Goal: Task Accomplishment & Management: Manage account settings

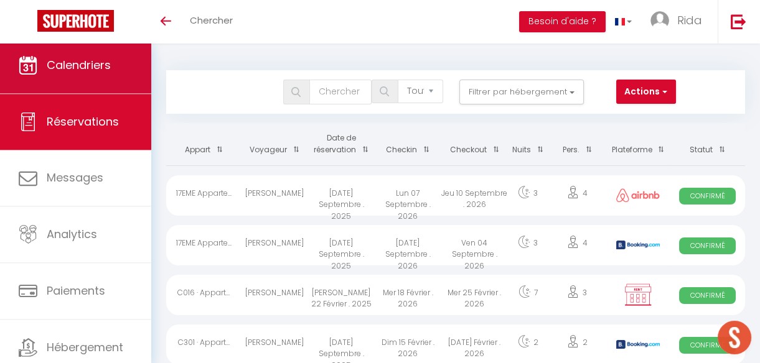
click at [96, 78] on link "Calendriers" at bounding box center [75, 65] width 151 height 56
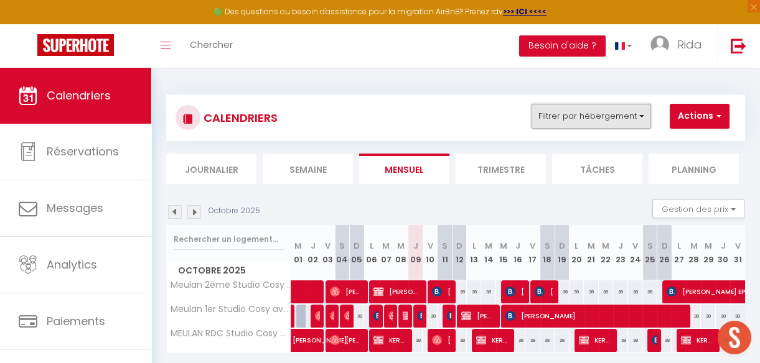
click at [587, 119] on button "Filtrer par hébergement" at bounding box center [590, 116] width 119 height 25
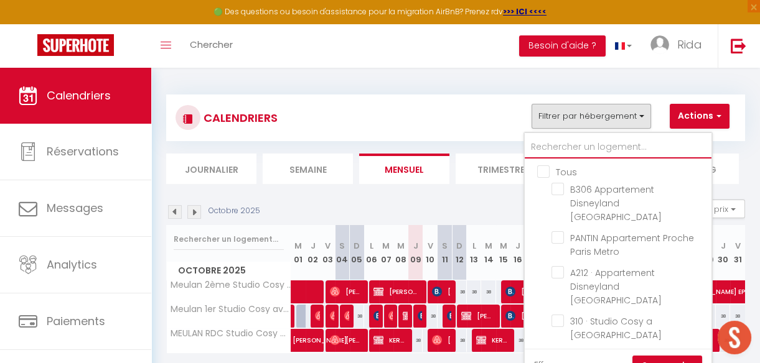
click at [583, 147] on input "text" at bounding box center [618, 147] width 187 height 22
type input "3"
checkbox input "false"
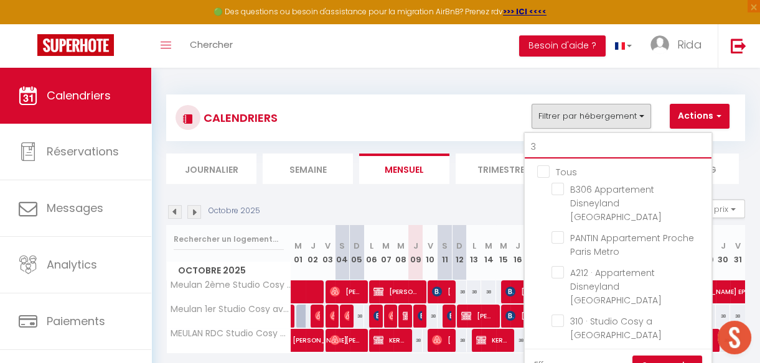
checkbox input "false"
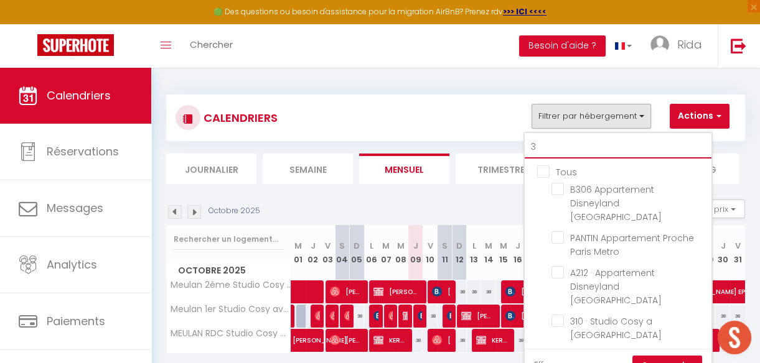
checkbox input "false"
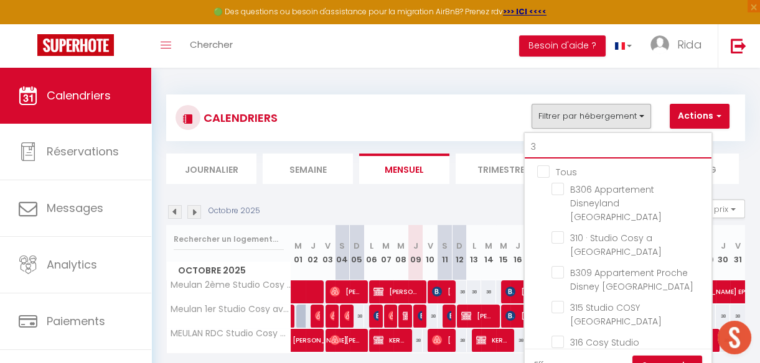
type input "31"
checkbox input "false"
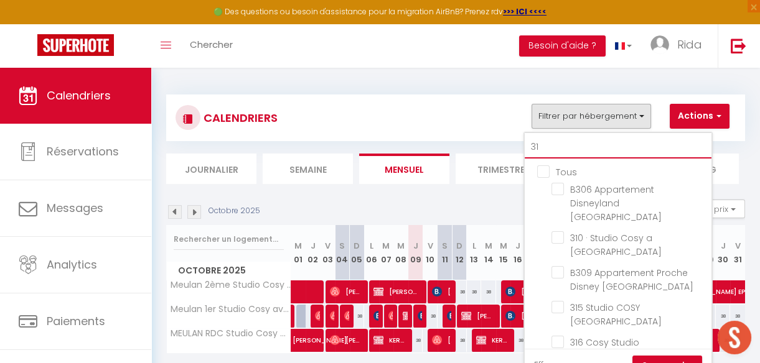
checkbox input "false"
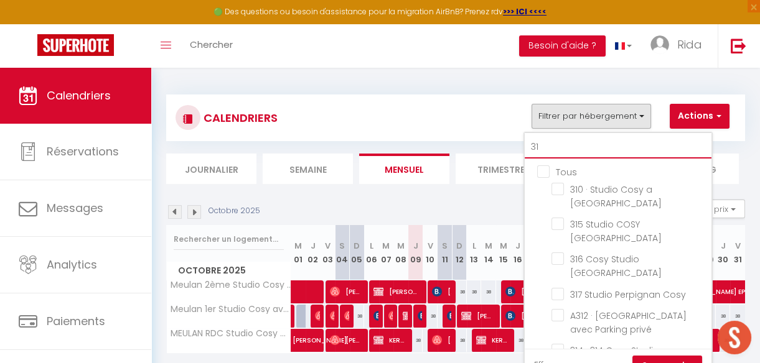
type input "314"
checkbox input "false"
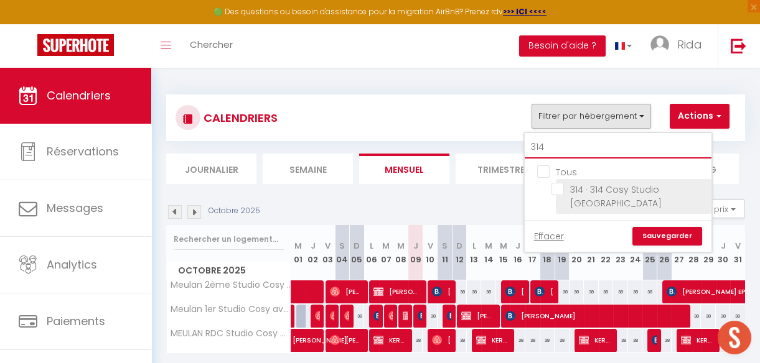
type input "314"
click at [556, 185] on input "314 · 314 Cosy Studio [GEOGRAPHIC_DATA]" at bounding box center [629, 189] width 156 height 12
checkbox input "true"
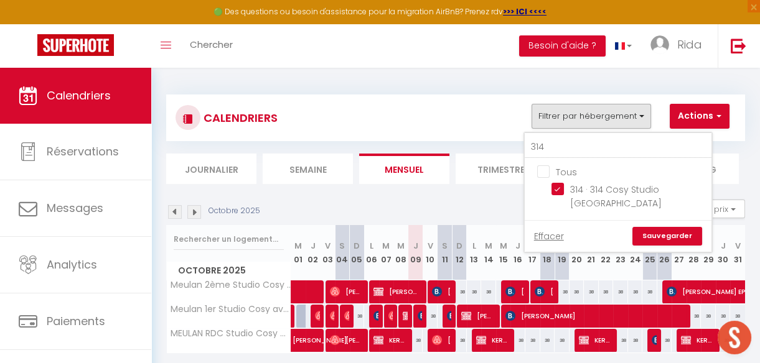
click at [661, 227] on link "Sauvegarder" at bounding box center [667, 236] width 70 height 19
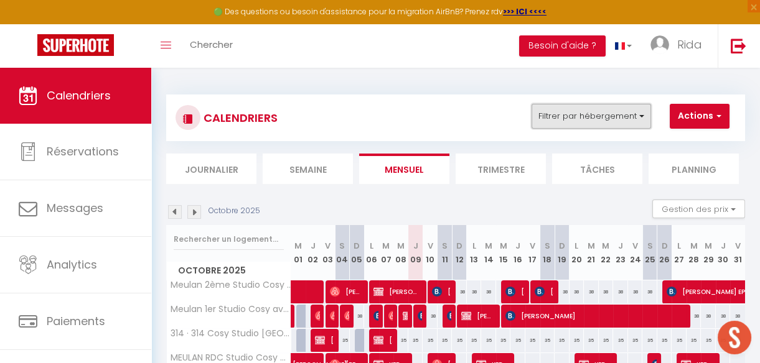
click at [595, 119] on button "Filtrer par hébergement" at bounding box center [590, 116] width 119 height 25
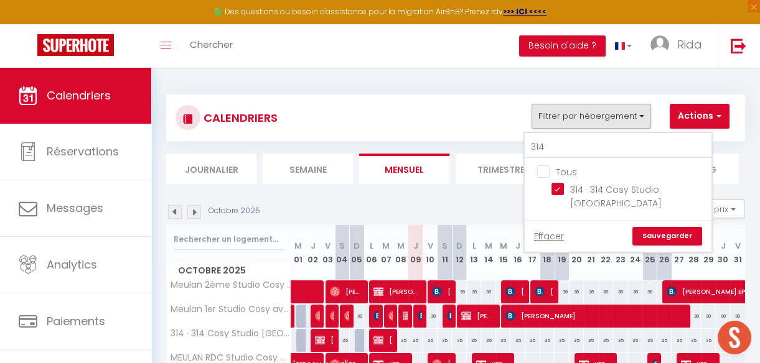
click at [671, 227] on link "Sauvegarder" at bounding box center [667, 236] width 70 height 19
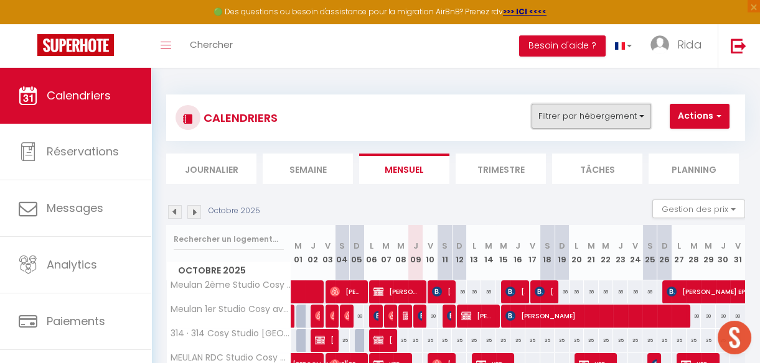
click at [582, 112] on button "Filtrer par hébergement" at bounding box center [590, 116] width 119 height 25
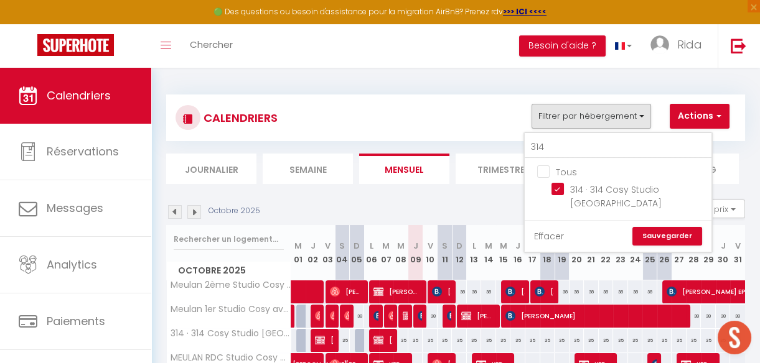
click at [552, 230] on link "Effacer" at bounding box center [549, 237] width 30 height 14
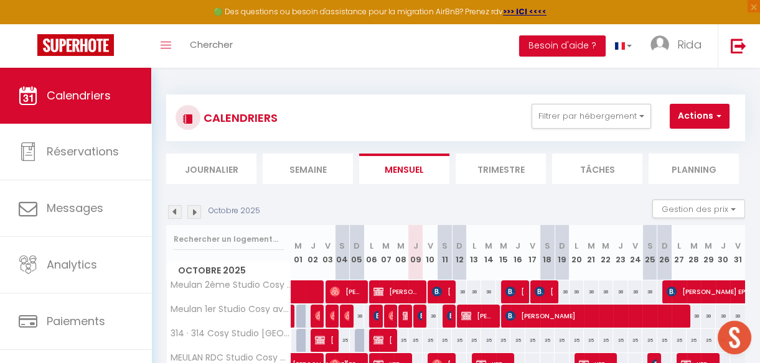
checkbox input "false"
click at [580, 110] on button "Filtrer par hébergement" at bounding box center [590, 116] width 119 height 25
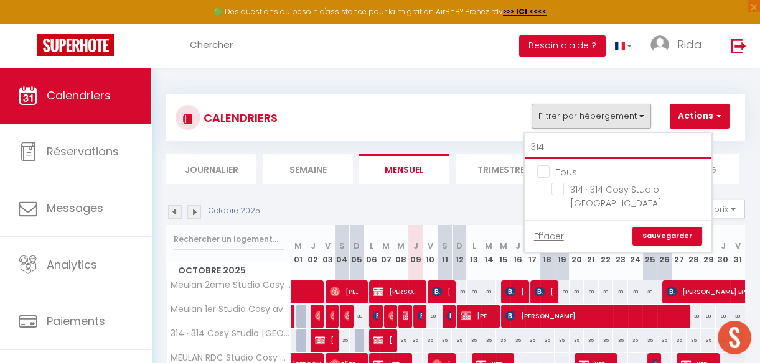
click at [572, 142] on input "314" at bounding box center [618, 147] width 187 height 22
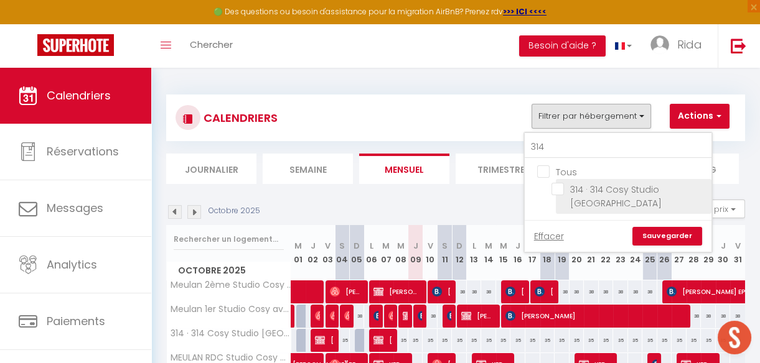
click at [558, 187] on input "314 · 314 Cosy Studio [GEOGRAPHIC_DATA]" at bounding box center [629, 189] width 156 height 12
checkbox input "true"
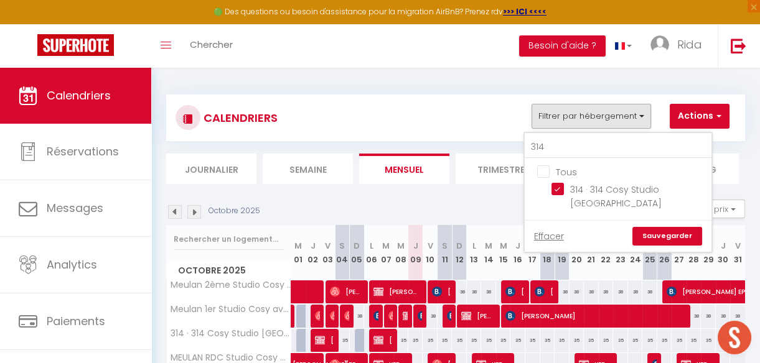
click at [653, 227] on link "Sauvegarder" at bounding box center [667, 236] width 70 height 19
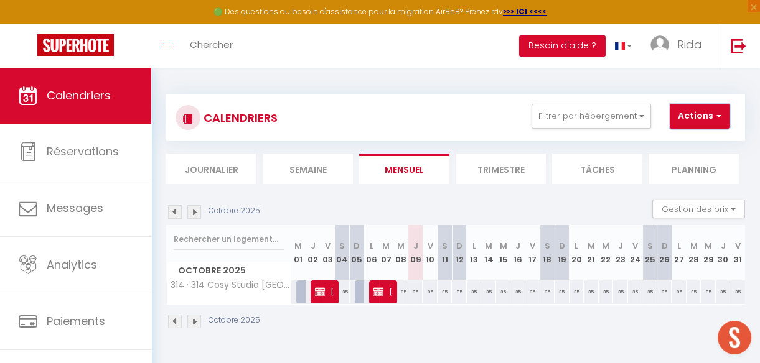
click at [703, 113] on button "Actions" at bounding box center [700, 116] width 60 height 25
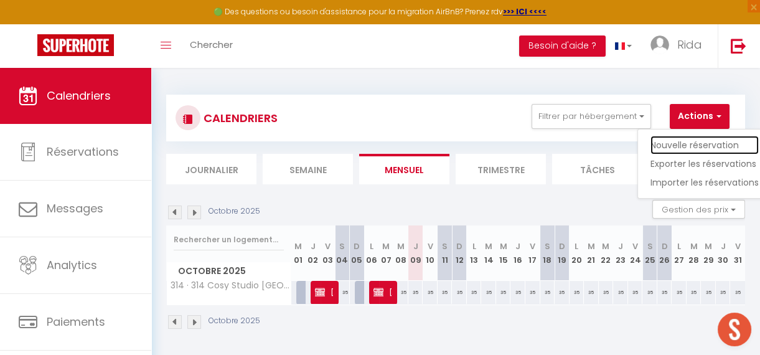
click at [685, 139] on link "Nouvelle réservation" at bounding box center [704, 145] width 108 height 19
select select
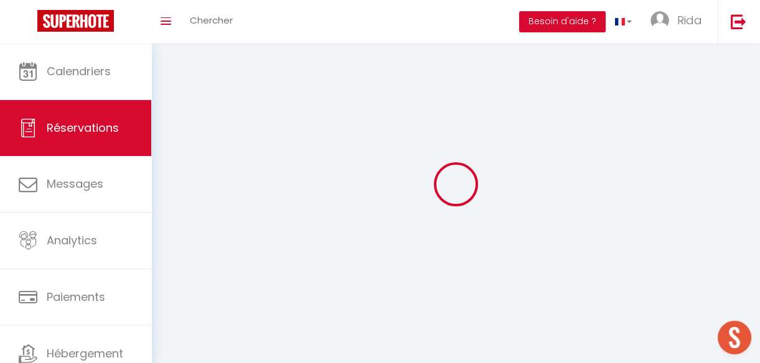
select select
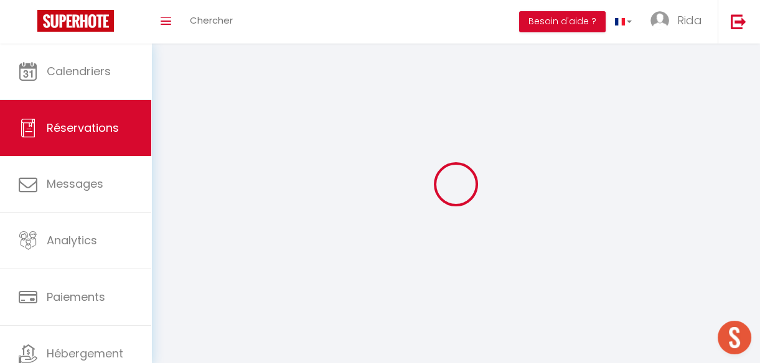
select select
checkbox input "false"
select select
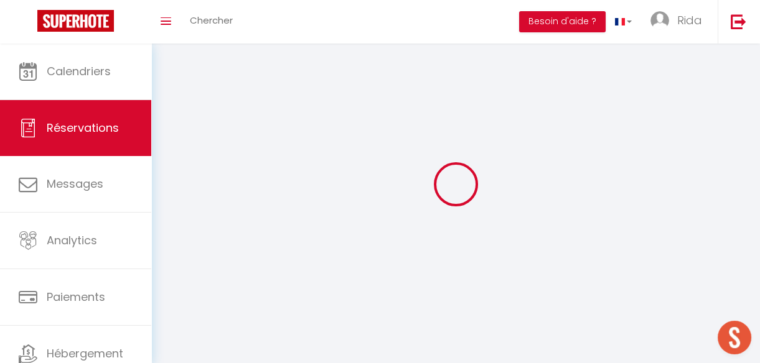
select select
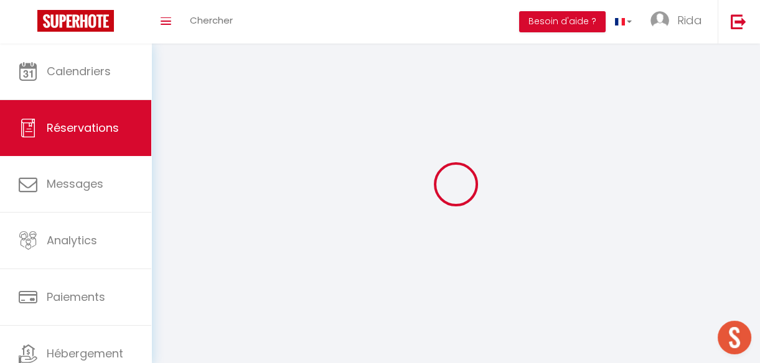
checkbox input "false"
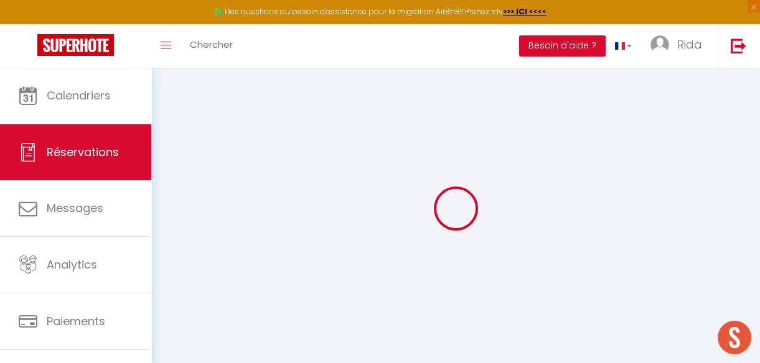
select select
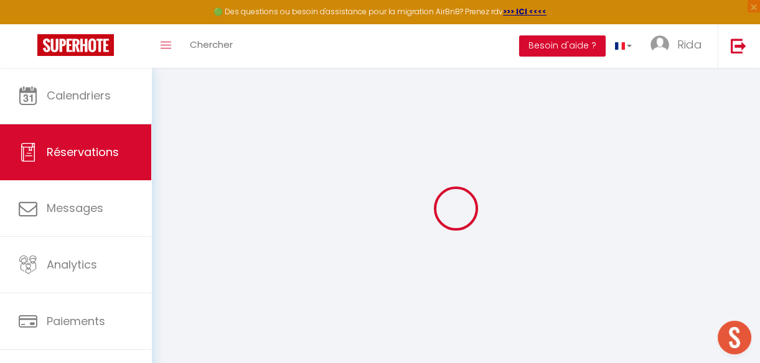
select select
checkbox input "false"
select select
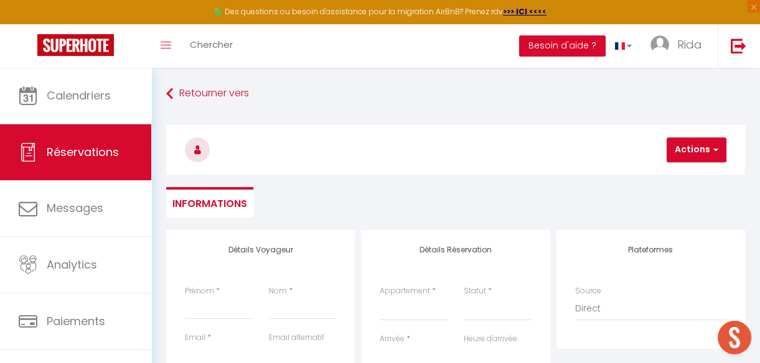
select select
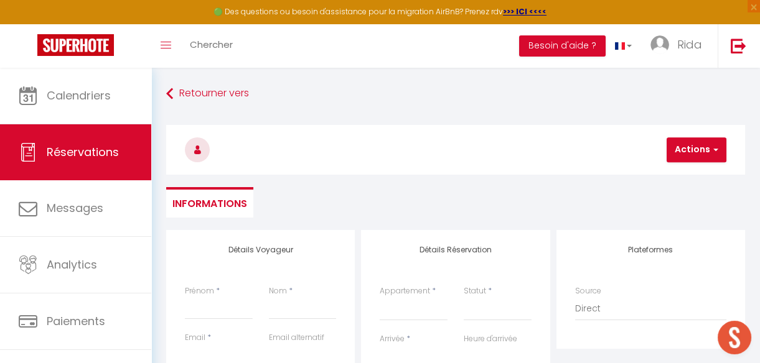
select select
checkbox input "false"
select select
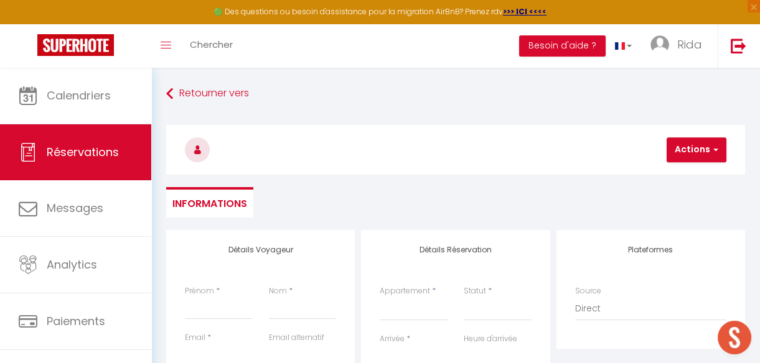
select select
checkbox input "false"
select select
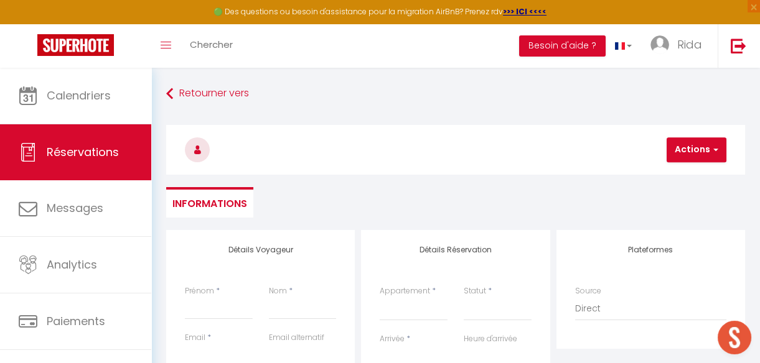
select select
click at [196, 303] on input "Prénom" at bounding box center [219, 308] width 68 height 22
type input "G"
select select
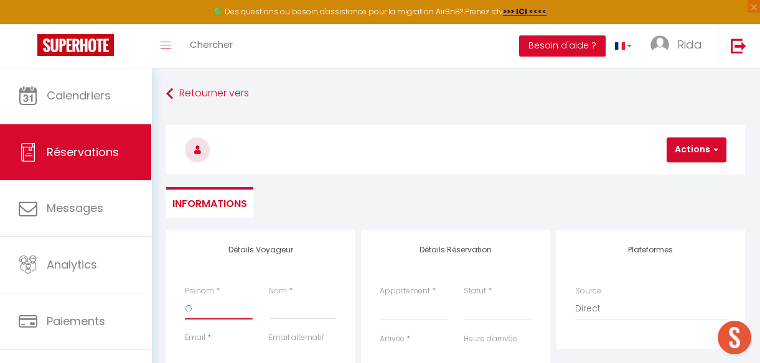
select select
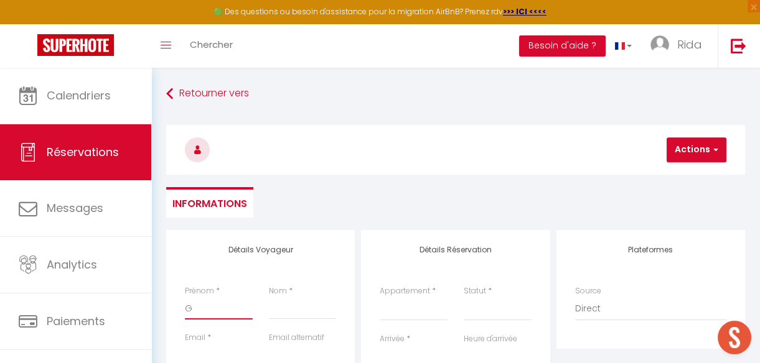
checkbox input "false"
type input "GA"
select select
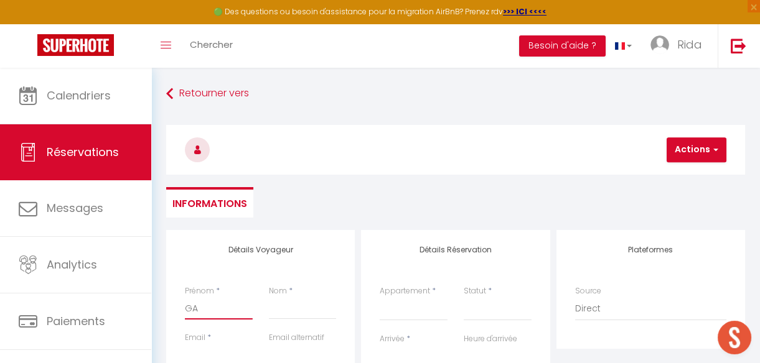
select select
checkbox input "false"
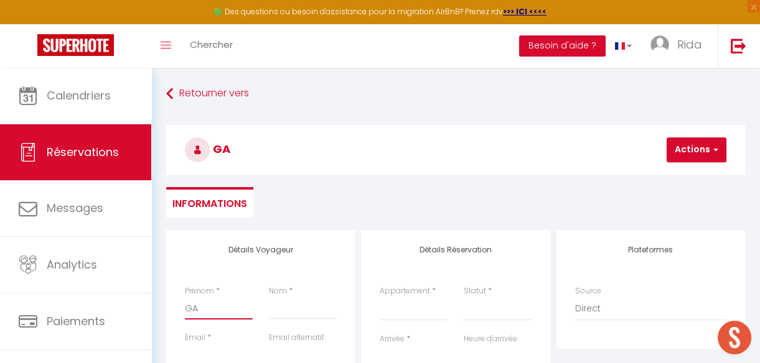
type input "GAL"
select select
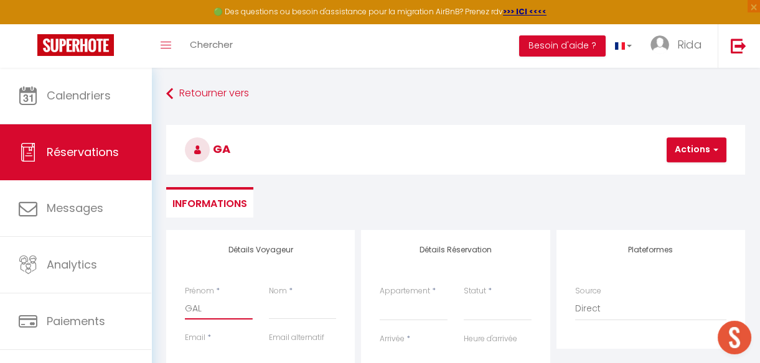
select select
checkbox input "false"
type input "GALL"
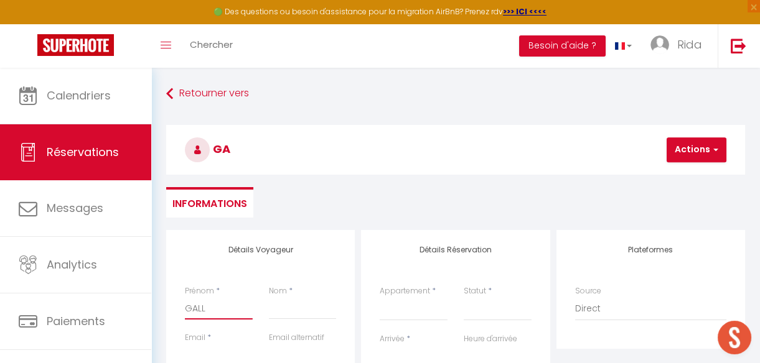
select select
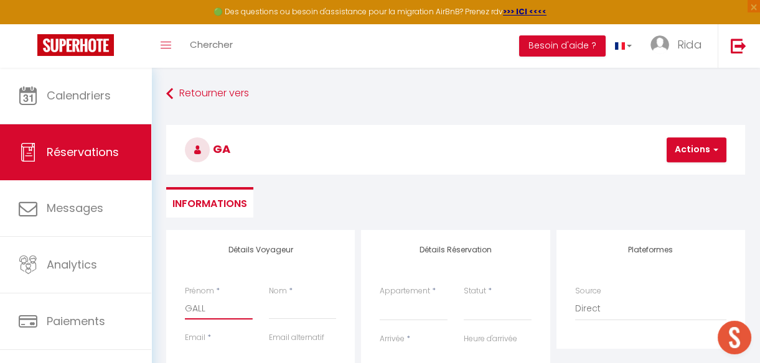
select select
checkbox input "false"
type input "GALLE"
select select
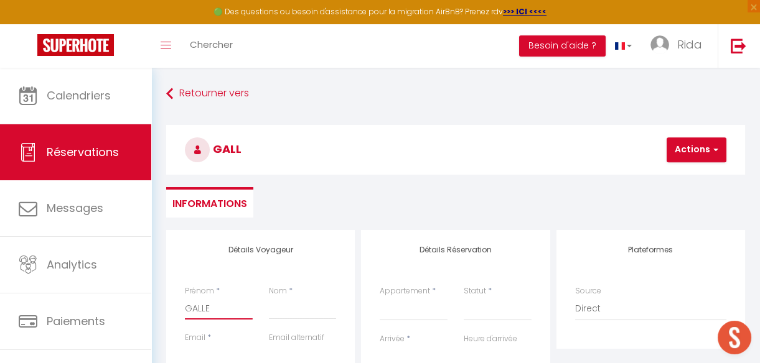
select select
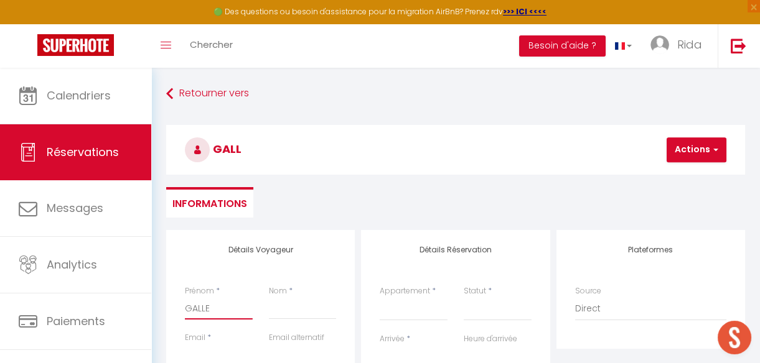
select select
checkbox input "false"
type input "GALLE"
click at [289, 312] on input "Nom" at bounding box center [303, 308] width 68 height 22
type input "C"
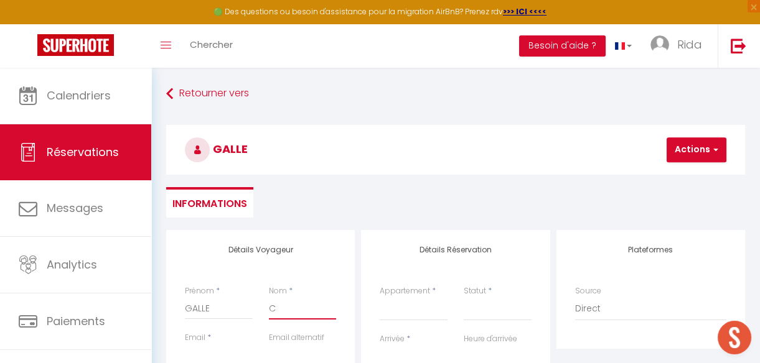
select select
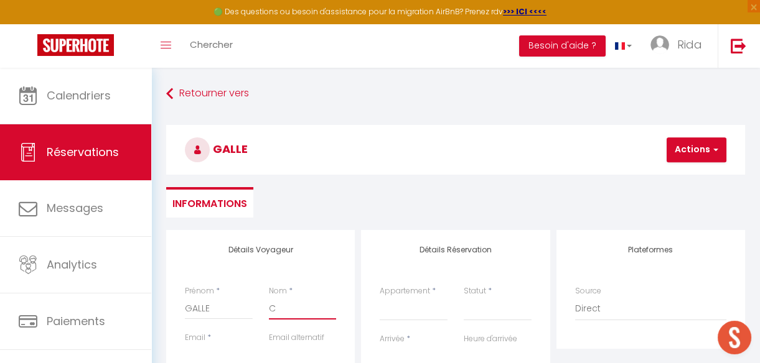
select select
checkbox input "false"
type input "CH"
select select
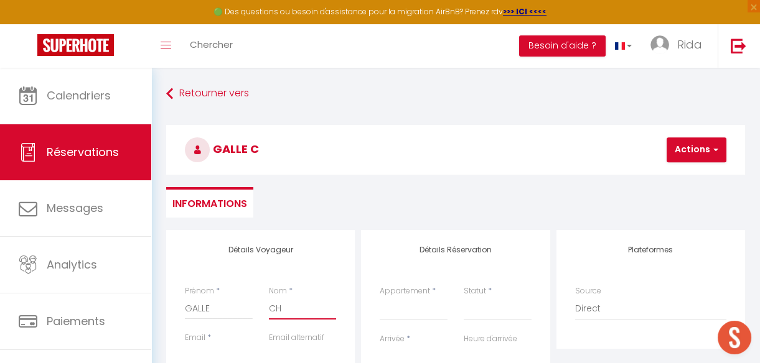
select select
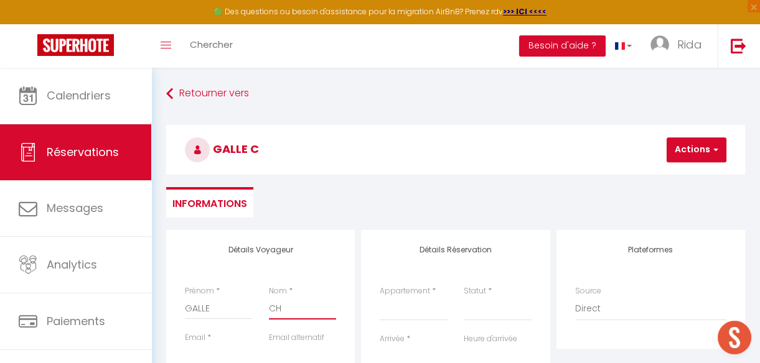
select select
checkbox input "false"
type input "CHR"
select select
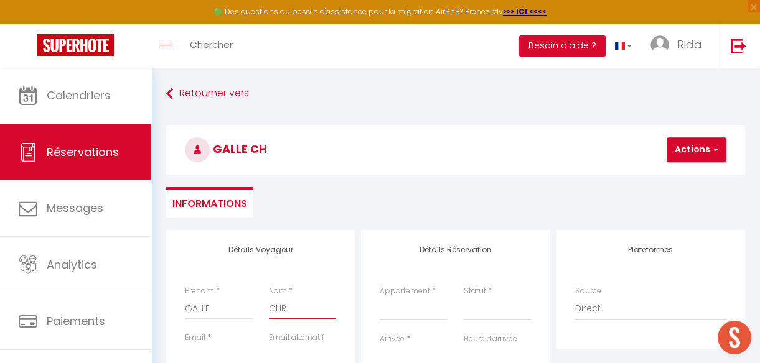
select select
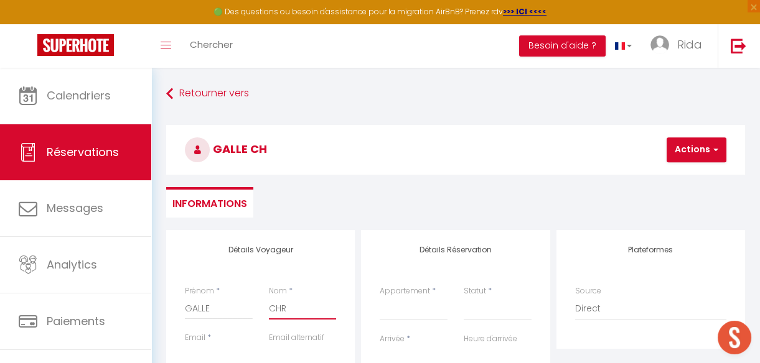
checkbox input "false"
type input "CHRI"
select select
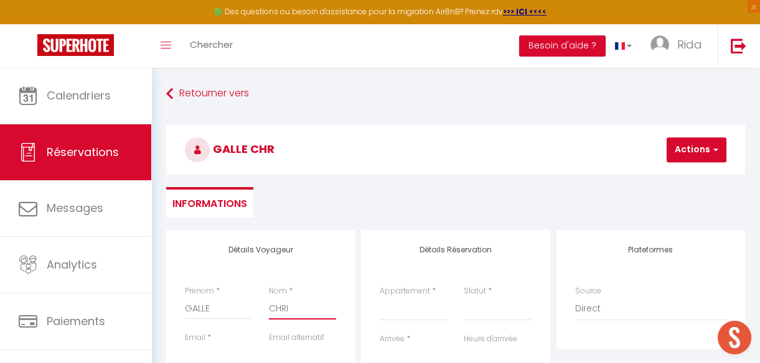
select select
checkbox input "false"
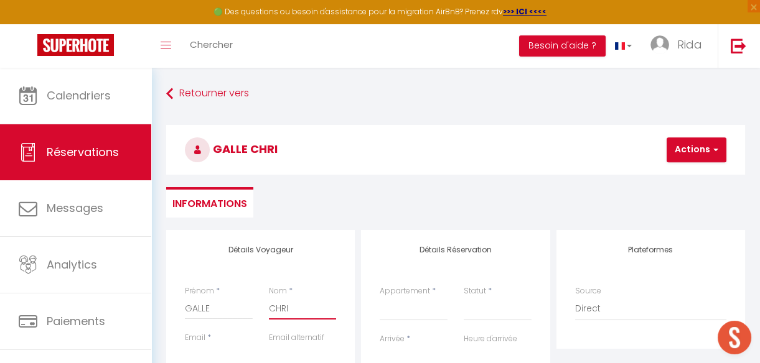
type input "[PERSON_NAME]"
select select
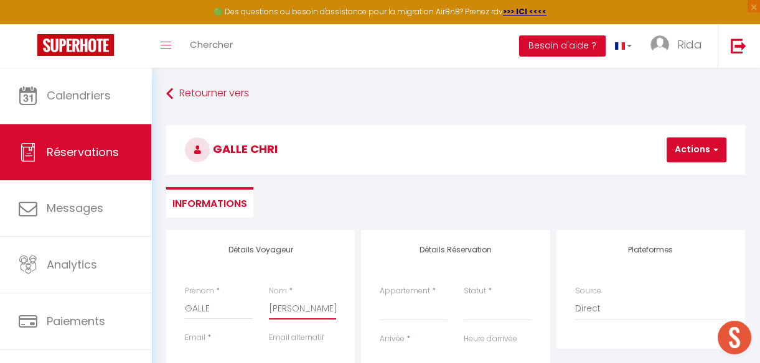
select select
checkbox input "false"
type input "[DEMOGRAPHIC_DATA]"
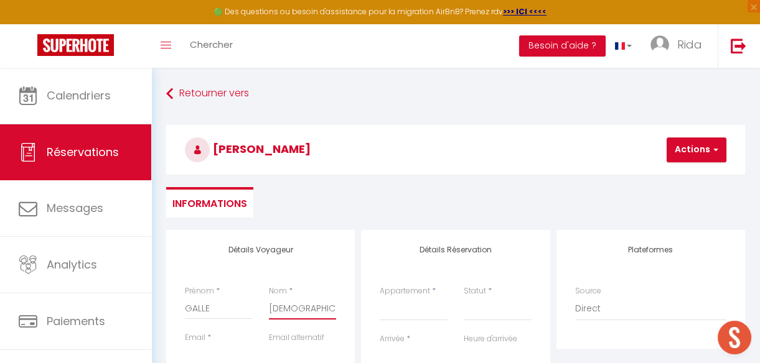
select select
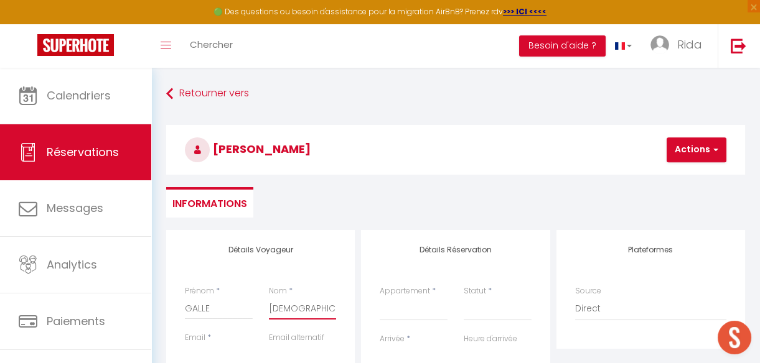
select select
checkbox input "false"
type input "[DEMOGRAPHIC_DATA]"
select select
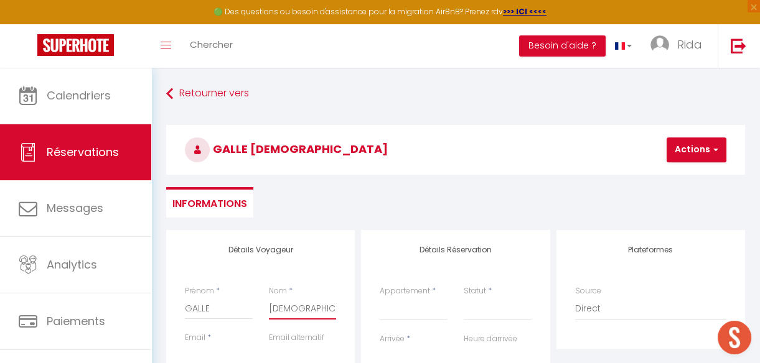
select select
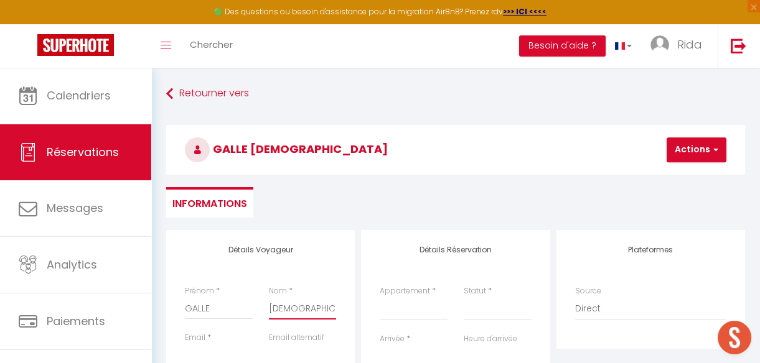
select select
checkbox input "false"
type input "[PERSON_NAME]"
select select
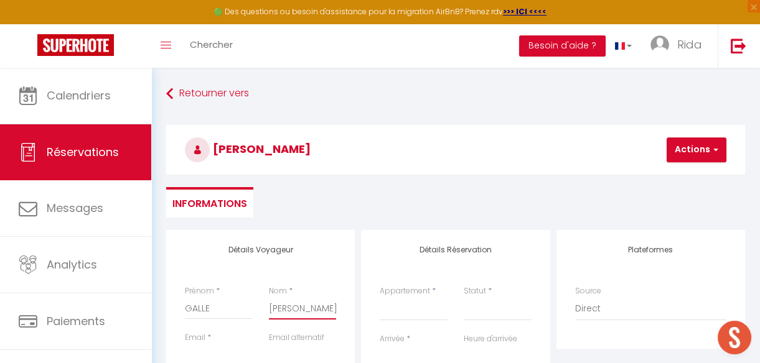
select select
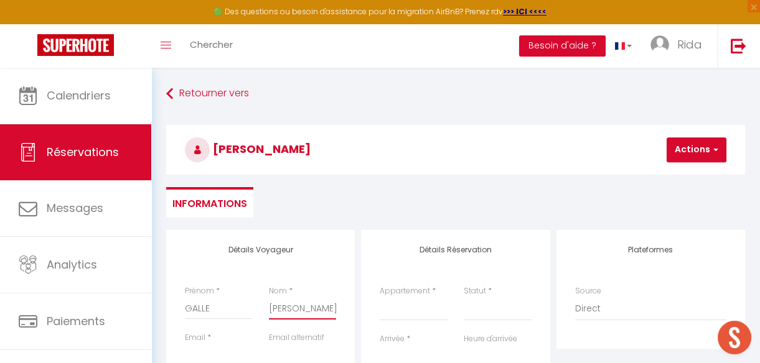
checkbox input "false"
type input "[DEMOGRAPHIC_DATA]"
select select
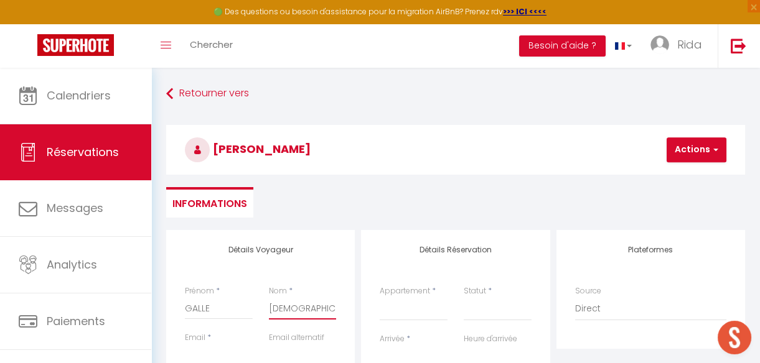
select select
checkbox input "false"
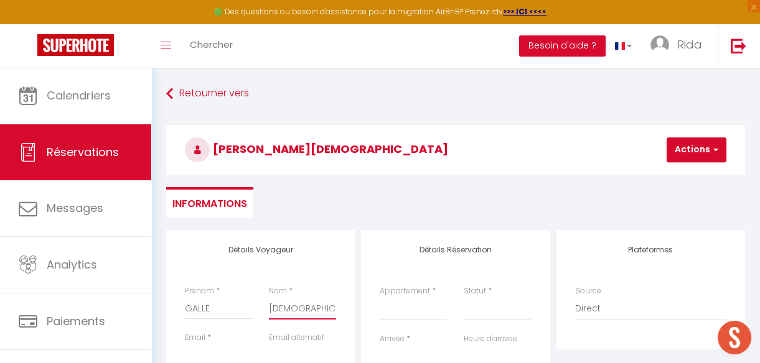
type input "[DEMOGRAPHIC_DATA]"
click at [403, 312] on select "B306 Appartement Disneyland [PERSON_NAME] Appartement Proche Paris Metro A212 ·…" at bounding box center [414, 309] width 68 height 24
select select "50859"
click at [380, 297] on select "B306 Appartement Disneyland [PERSON_NAME] Appartement Proche Paris Metro A212 ·…" at bounding box center [414, 309] width 68 height 24
select select
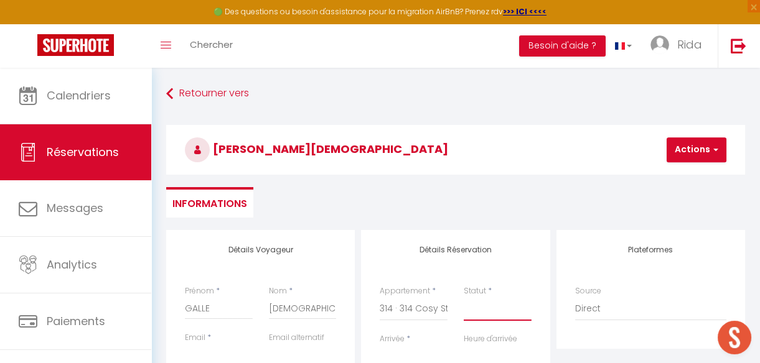
click at [492, 314] on select "Confirmé Non Confirmé [PERSON_NAME] par le voyageur No Show Request" at bounding box center [498, 309] width 68 height 24
click at [464, 297] on select "Confirmé Non Confirmé [PERSON_NAME] par le voyageur No Show Request" at bounding box center [498, 309] width 68 height 24
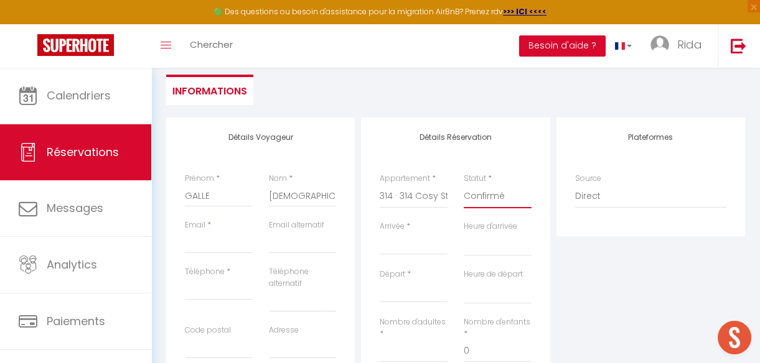
scroll to position [128, 0]
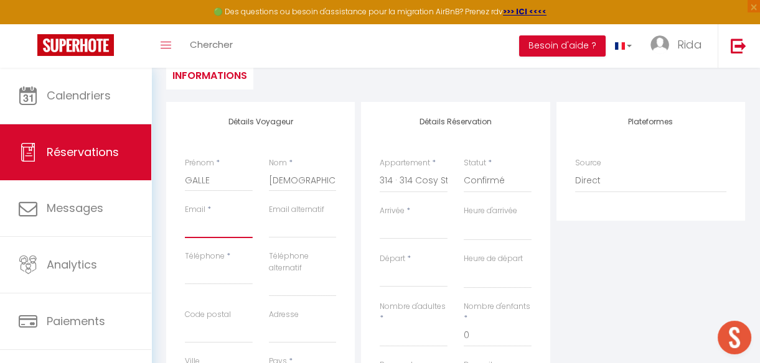
click at [205, 233] on input "Email client" at bounding box center [219, 227] width 68 height 22
click at [195, 278] on input "Téléphone" at bounding box center [219, 274] width 68 height 22
click at [399, 229] on input "Arrivée" at bounding box center [414, 230] width 68 height 16
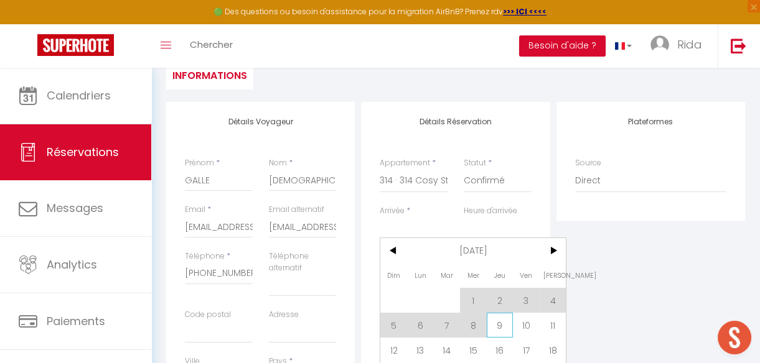
click at [500, 324] on span "9" at bounding box center [500, 325] width 27 height 25
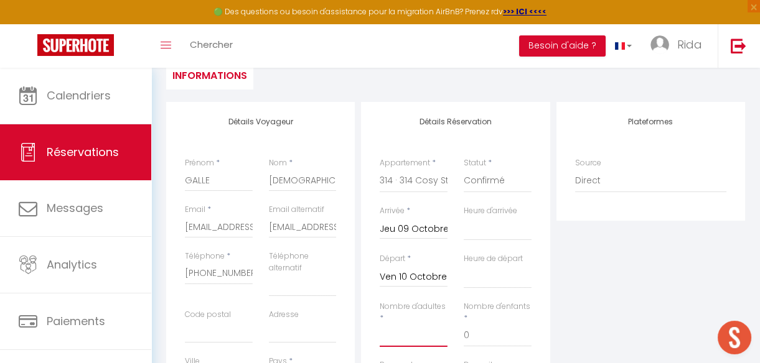
click at [392, 335] on input "Nombre d'adultes" at bounding box center [414, 336] width 68 height 22
click at [670, 240] on div "Plateformes Source Direct [DOMAIN_NAME] [DOMAIN_NAME] Chalet montagne Expedia G…" at bounding box center [650, 330] width 195 height 457
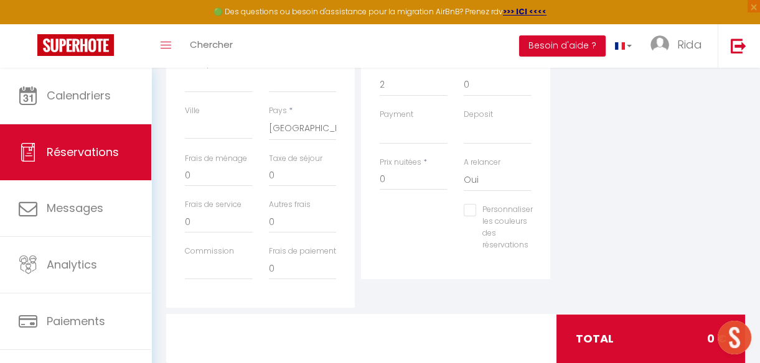
scroll to position [401, 0]
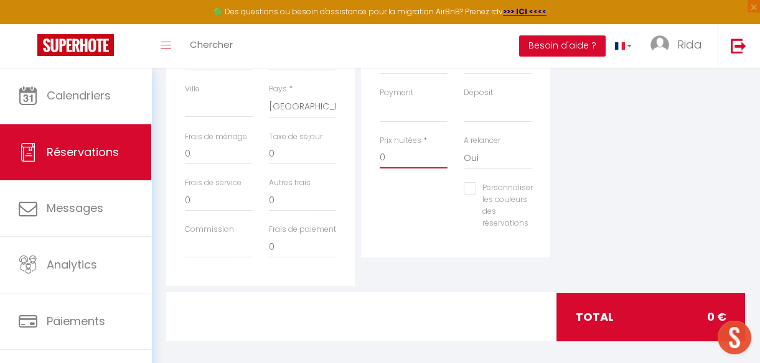
click at [408, 164] on input "0" at bounding box center [414, 157] width 68 height 22
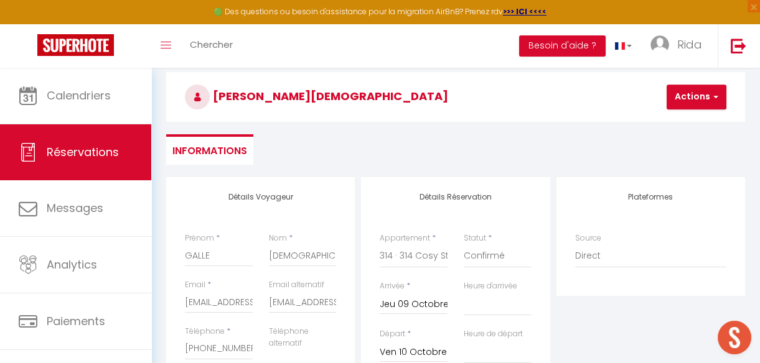
scroll to position [31, 0]
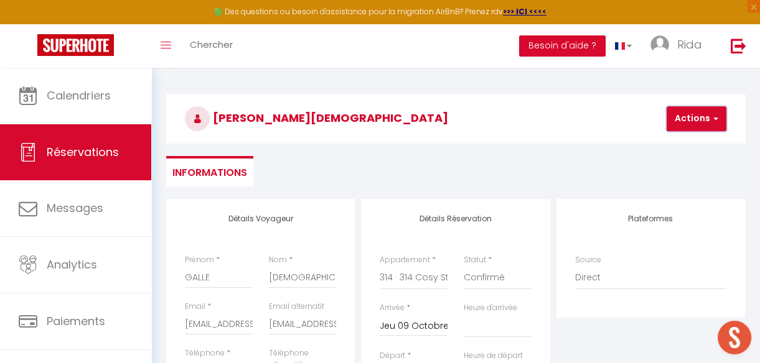
click at [682, 120] on button "Actions" at bounding box center [696, 118] width 60 height 25
click at [679, 149] on link "Enregistrer" at bounding box center [707, 146] width 98 height 16
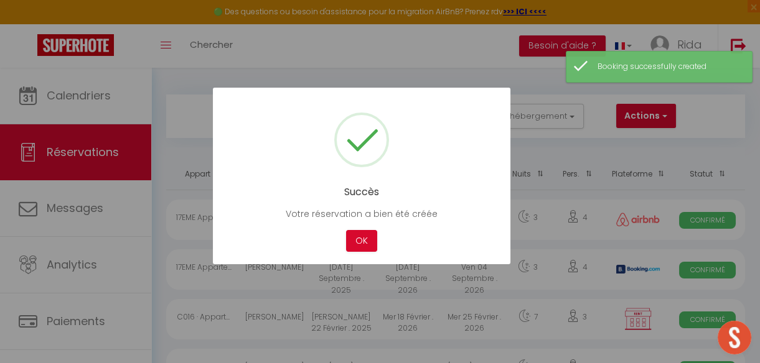
click at [451, 56] on div at bounding box center [380, 181] width 760 height 363
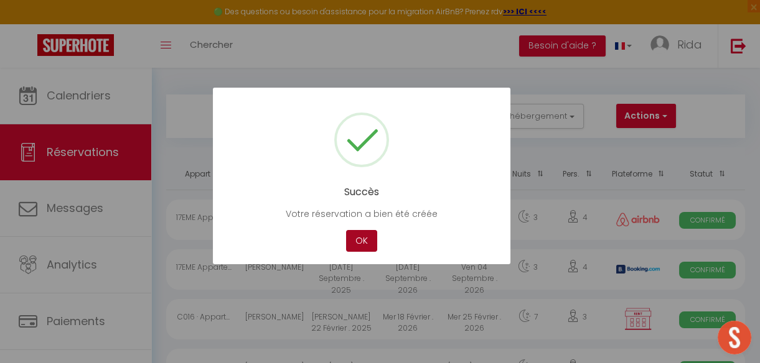
click at [359, 249] on button "OK" at bounding box center [361, 241] width 31 height 22
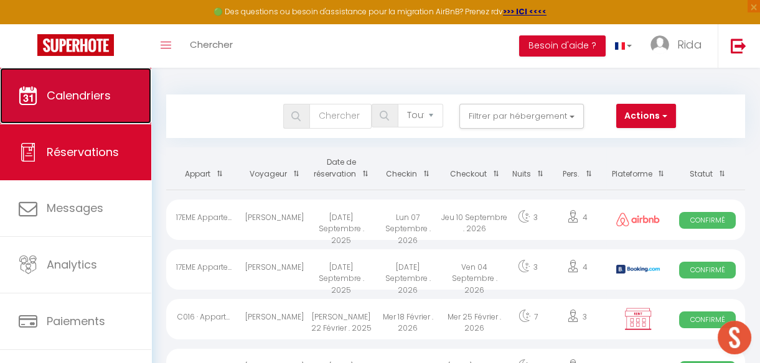
click at [95, 101] on span "Calendriers" at bounding box center [79, 96] width 64 height 16
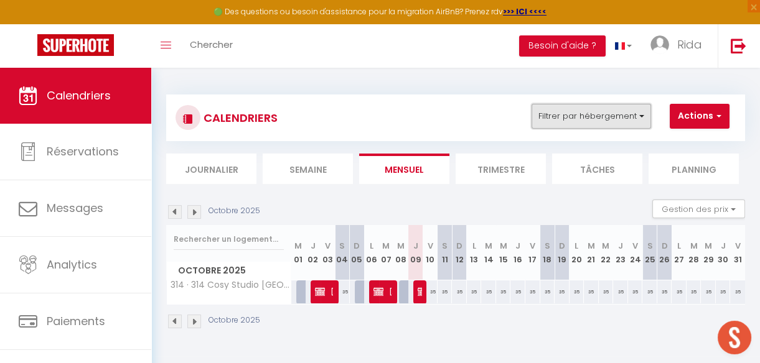
click at [607, 122] on button "Filtrer par hébergement" at bounding box center [590, 116] width 119 height 25
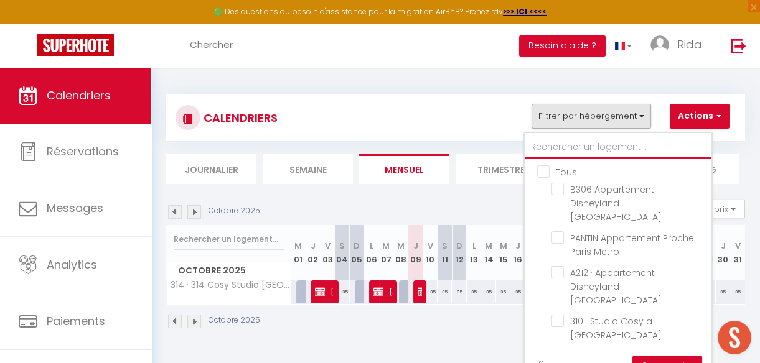
click at [586, 147] on input "text" at bounding box center [618, 147] width 187 height 22
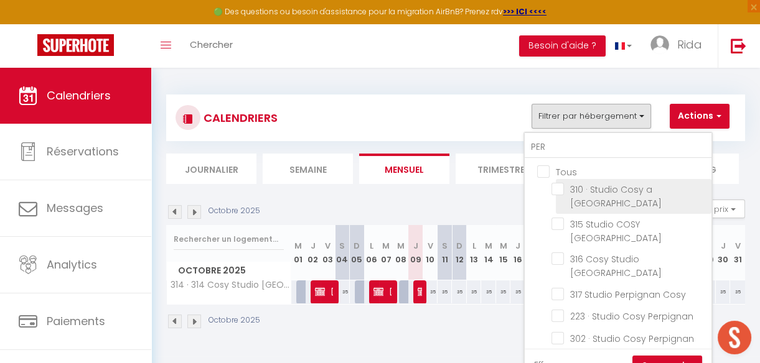
click at [559, 189] on input "310 · Studio Cosy a [GEOGRAPHIC_DATA]" at bounding box center [629, 189] width 156 height 12
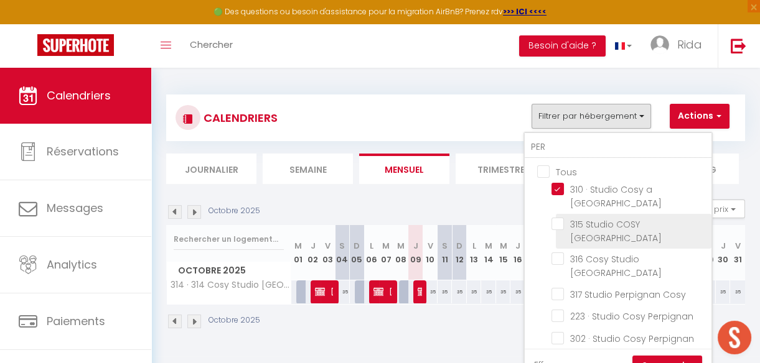
click at [559, 218] on input "315 Studio COSY [GEOGRAPHIC_DATA]" at bounding box center [629, 224] width 156 height 12
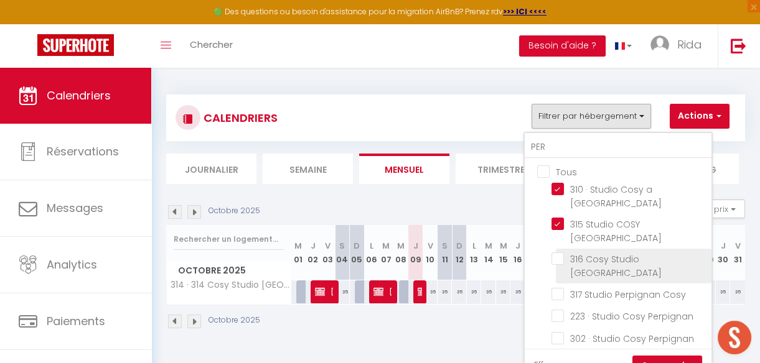
click at [559, 253] on input "316 Cosy Studio [GEOGRAPHIC_DATA]" at bounding box center [629, 259] width 156 height 12
click at [557, 253] on input "316 Cosy Studio [GEOGRAPHIC_DATA]" at bounding box center [629, 259] width 156 height 12
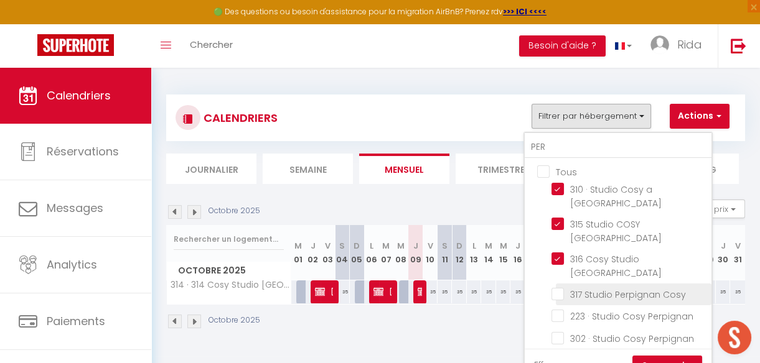
click at [558, 287] on input "317 Studio Perpignan Cosy" at bounding box center [629, 293] width 156 height 12
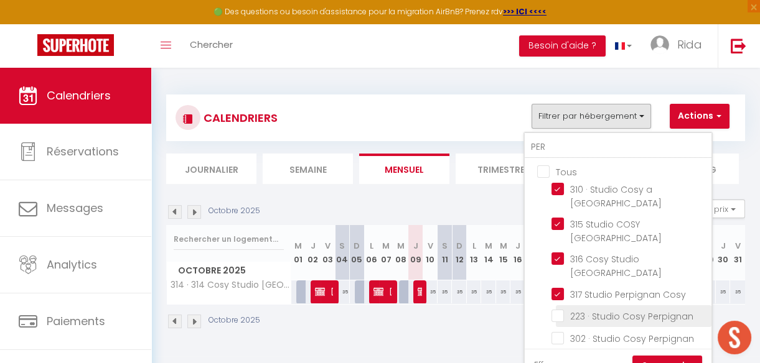
click at [559, 309] on input "223 · Studio Cosy Perpignan" at bounding box center [629, 315] width 156 height 12
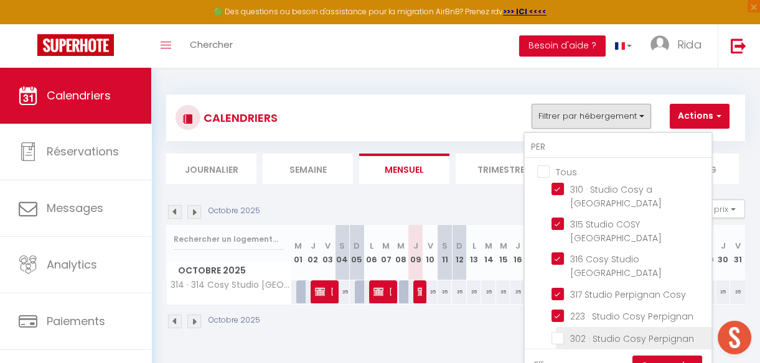
click at [559, 331] on input "302 · Studio Cosy Perpignan" at bounding box center [629, 337] width 156 height 12
click at [670, 356] on link "Sauvegarder" at bounding box center [667, 365] width 70 height 19
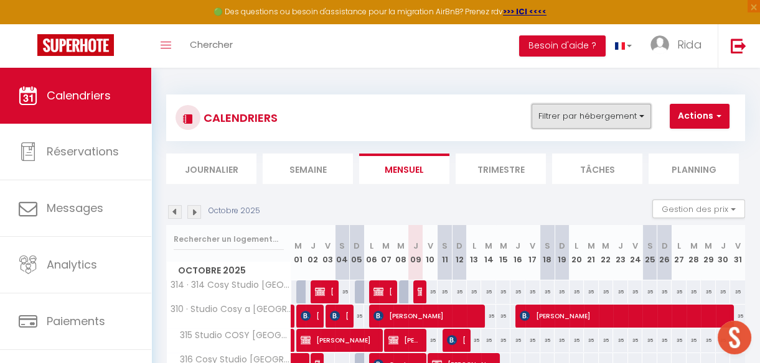
click at [600, 121] on button "Filtrer par hébergement" at bounding box center [590, 116] width 119 height 25
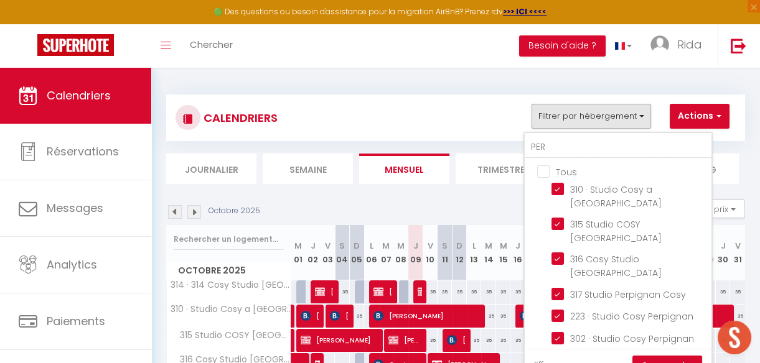
click at [551, 358] on link "Effacer" at bounding box center [549, 365] width 30 height 14
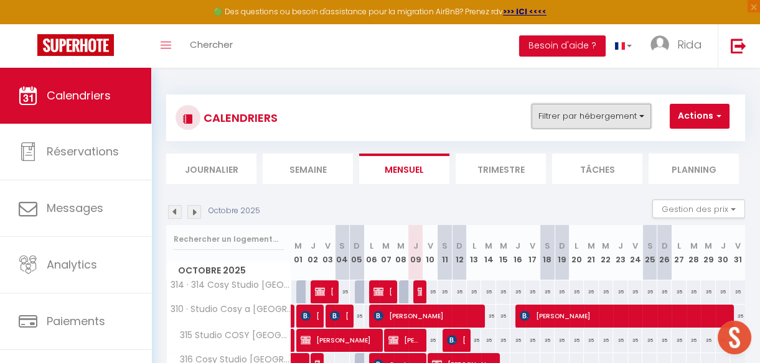
click at [558, 111] on button "Filtrer par hébergement" at bounding box center [590, 116] width 119 height 25
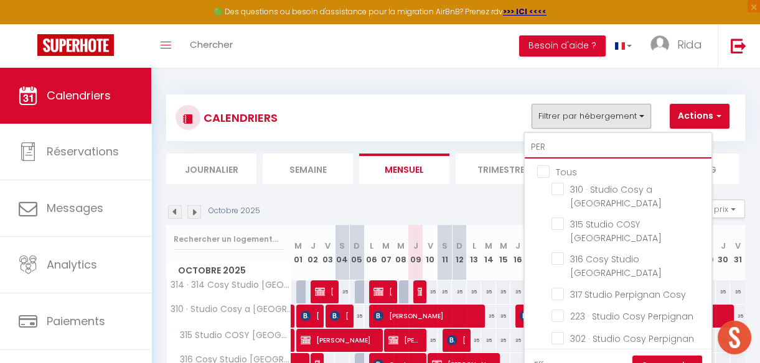
click at [562, 144] on input "PER" at bounding box center [618, 147] width 187 height 22
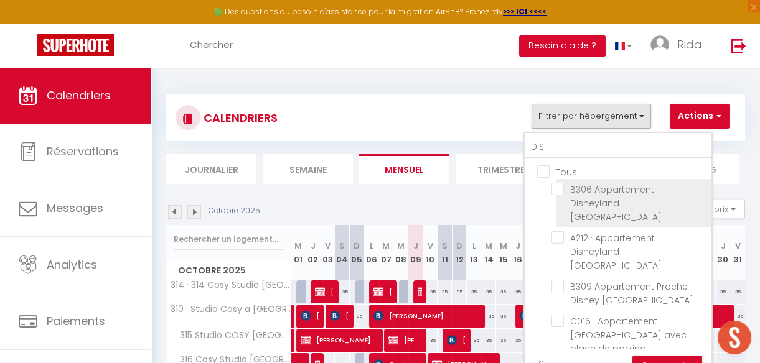
click at [559, 187] on input "B306 Appartement Disneyland [GEOGRAPHIC_DATA]" at bounding box center [629, 189] width 156 height 12
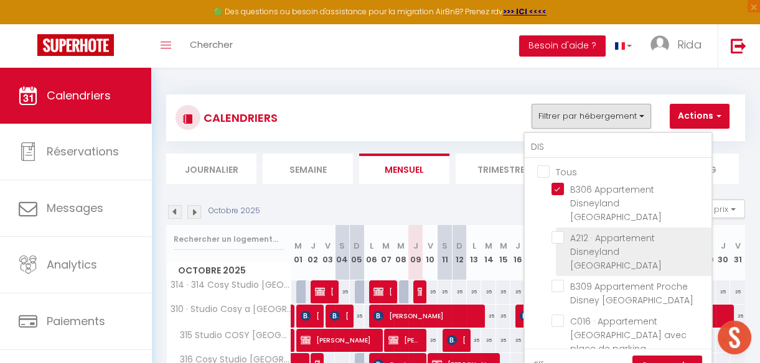
click at [559, 231] on input "A212 · Appartement Disneyland [GEOGRAPHIC_DATA]" at bounding box center [629, 237] width 156 height 12
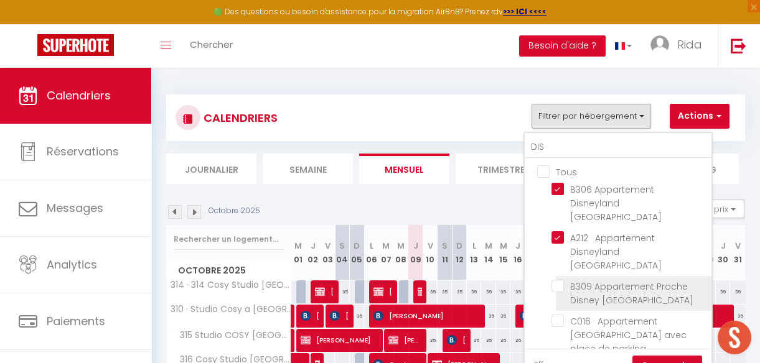
click at [559, 280] on input "B309 Appartement Proche Disney [GEOGRAPHIC_DATA]" at bounding box center [629, 286] width 156 height 12
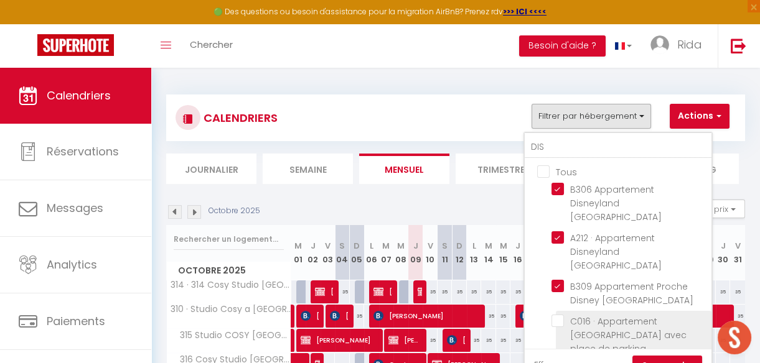
click at [556, 315] on input "C016 · Appartement [GEOGRAPHIC_DATA] avec place de parking" at bounding box center [629, 321] width 156 height 12
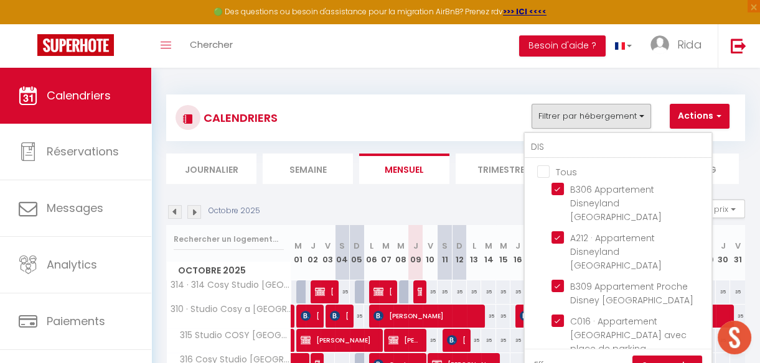
click at [559, 363] on input "B206 · Appartement proche [GEOGRAPHIC_DATA]" at bounding box center [629, 369] width 156 height 12
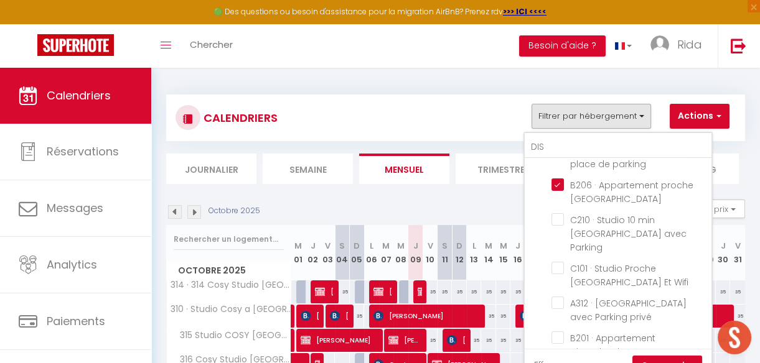
scroll to position [203, 0]
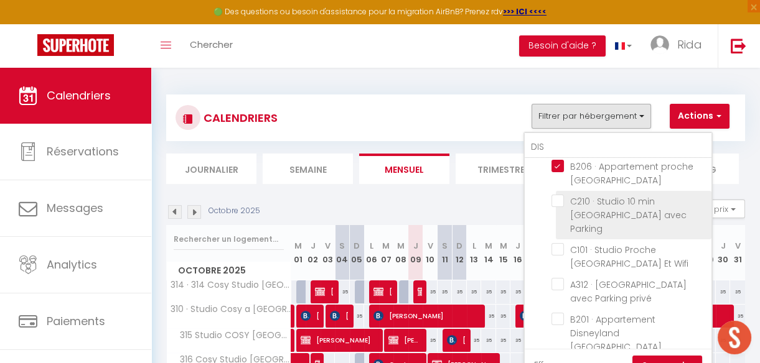
click at [558, 195] on input "C210 · Studio 10 min [GEOGRAPHIC_DATA] avec Parking" at bounding box center [629, 201] width 156 height 12
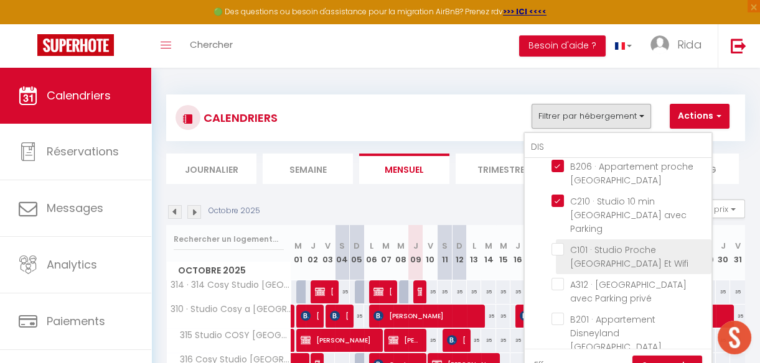
click at [559, 243] on input "C101 · Studio Proche [GEOGRAPHIC_DATA] Et Wifi" at bounding box center [629, 249] width 156 height 12
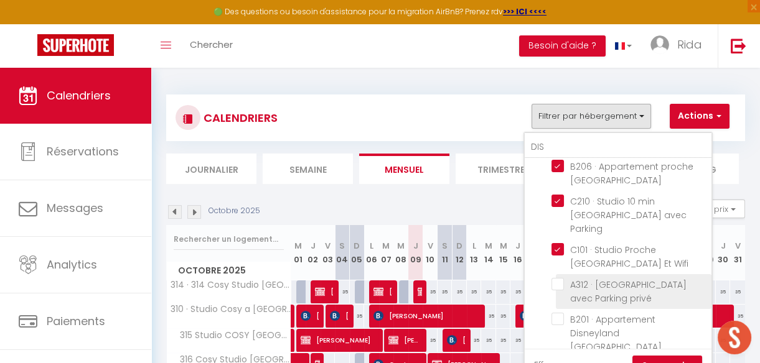
click at [557, 278] on input "A312 · [GEOGRAPHIC_DATA] avec Parking privé" at bounding box center [629, 284] width 156 height 12
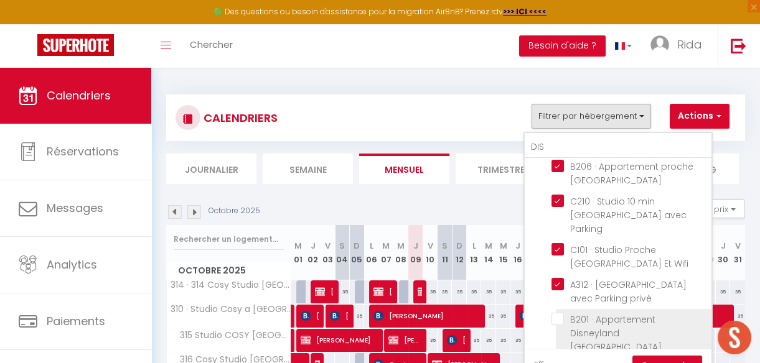
click at [557, 313] on input "B201 · Appartement Disneyland [GEOGRAPHIC_DATA]" at bounding box center [629, 319] width 156 height 12
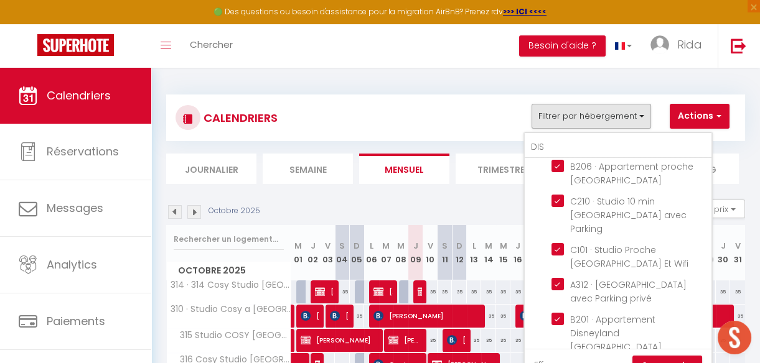
click at [558, 362] on input "B301 Appartement Proche Disneyland" at bounding box center [629, 368] width 156 height 12
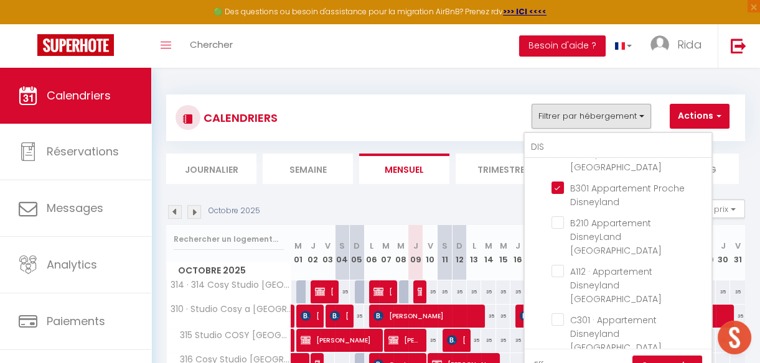
scroll to position [385, 0]
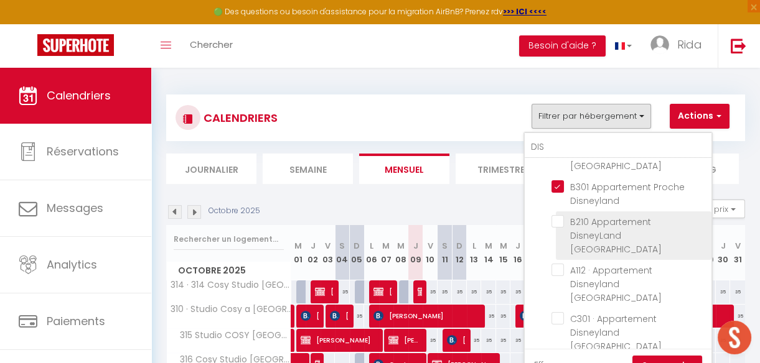
click at [558, 215] on input "B210 Appartement DisneyLand [GEOGRAPHIC_DATA]" at bounding box center [629, 221] width 156 height 12
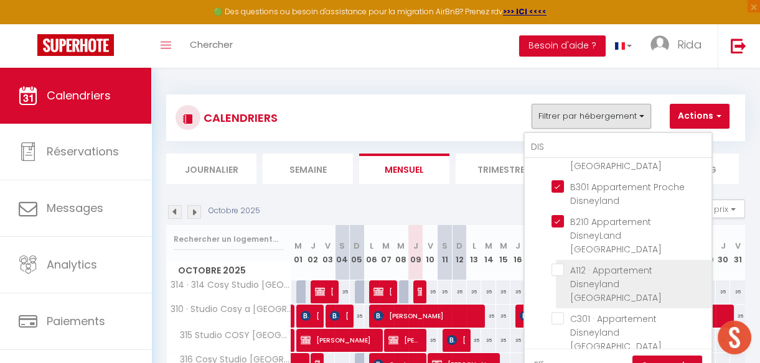
click at [559, 264] on input "A112 · Appartement Disneyland [GEOGRAPHIC_DATA]" at bounding box center [629, 270] width 156 height 12
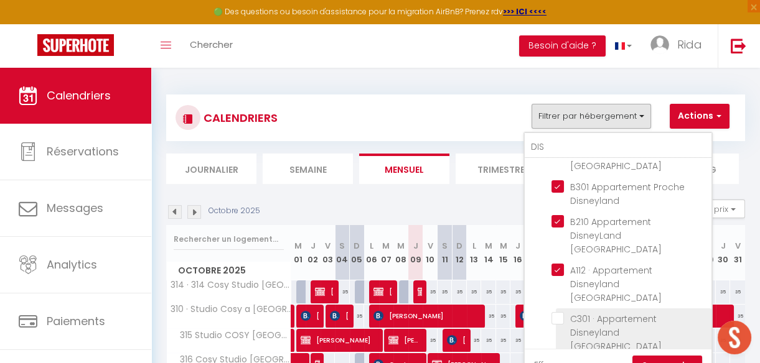
click at [558, 312] on input "C301 · Appartement Disneyland [GEOGRAPHIC_DATA]" at bounding box center [629, 318] width 156 height 12
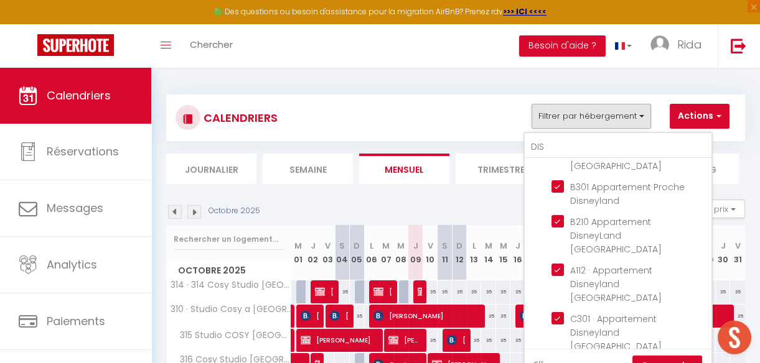
click at [558, 361] on input "A116 Appartement Disneyland [GEOGRAPHIC_DATA]" at bounding box center [629, 367] width 156 height 12
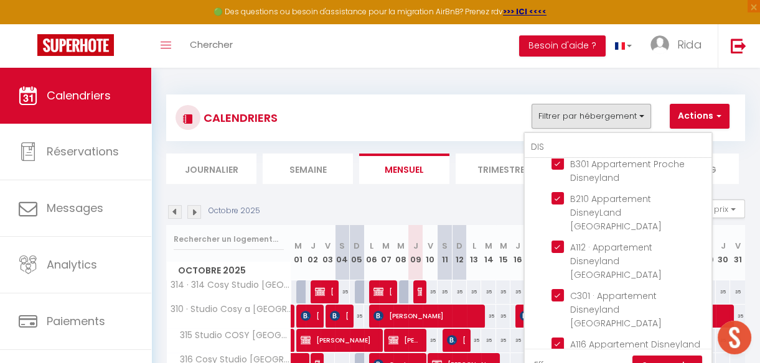
scroll to position [413, 0]
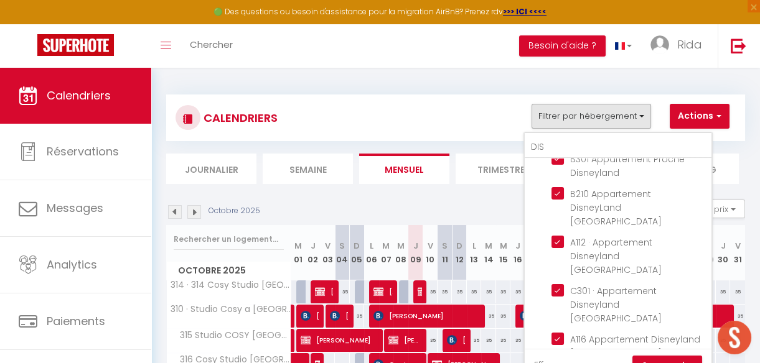
click at [662, 358] on link "Sauvegarder" at bounding box center [667, 365] width 70 height 19
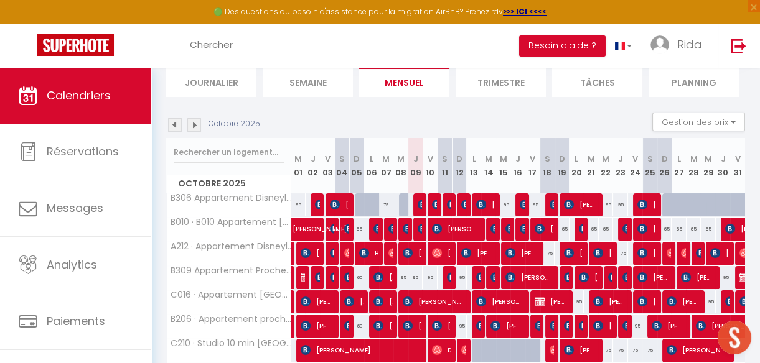
scroll to position [75, 0]
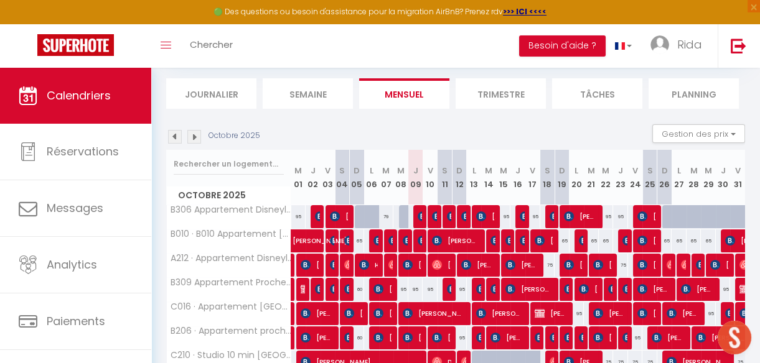
click at [411, 286] on div "95" at bounding box center [415, 289] width 15 height 23
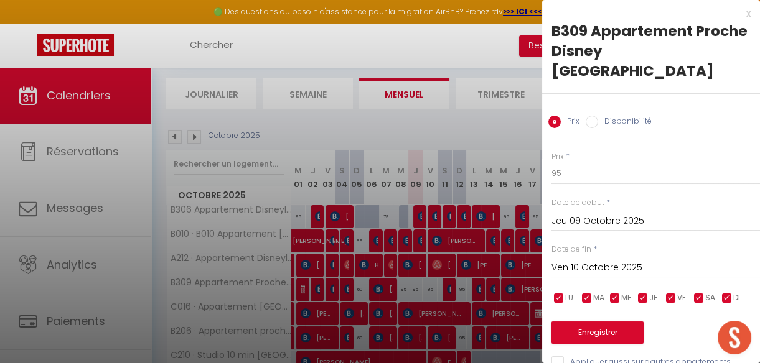
click at [474, 114] on div at bounding box center [380, 181] width 760 height 363
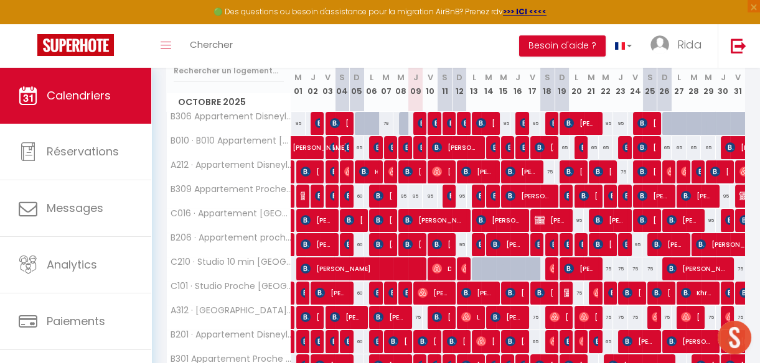
scroll to position [167, 0]
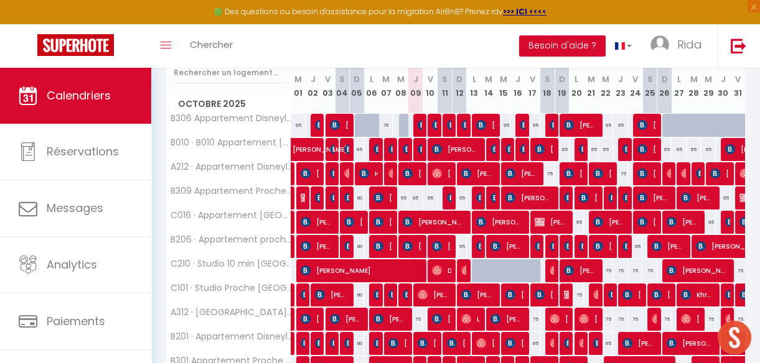
click at [416, 316] on div "75" at bounding box center [415, 319] width 15 height 23
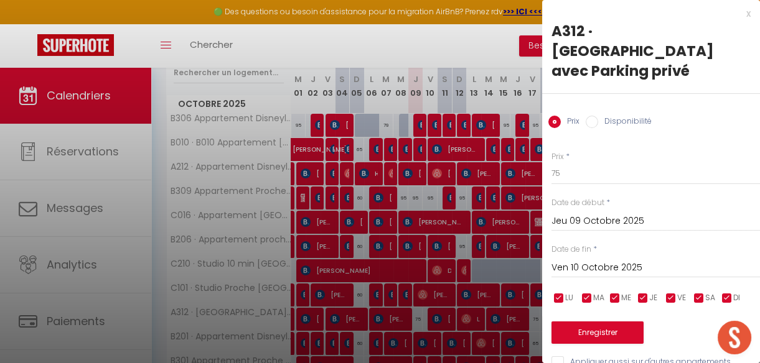
click at [419, 55] on div at bounding box center [380, 181] width 760 height 363
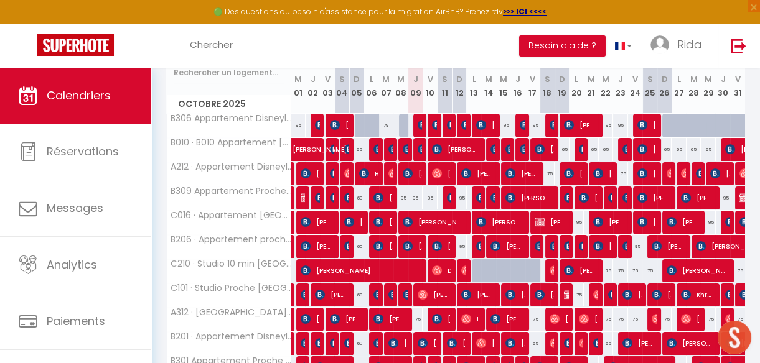
click at [415, 321] on div "75" at bounding box center [415, 319] width 15 height 23
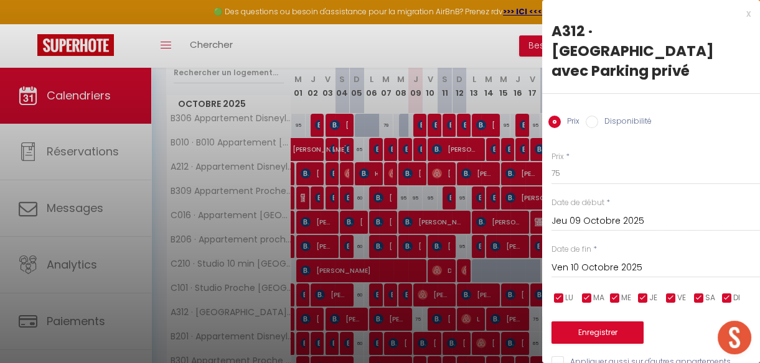
click at [469, 53] on div at bounding box center [380, 181] width 760 height 363
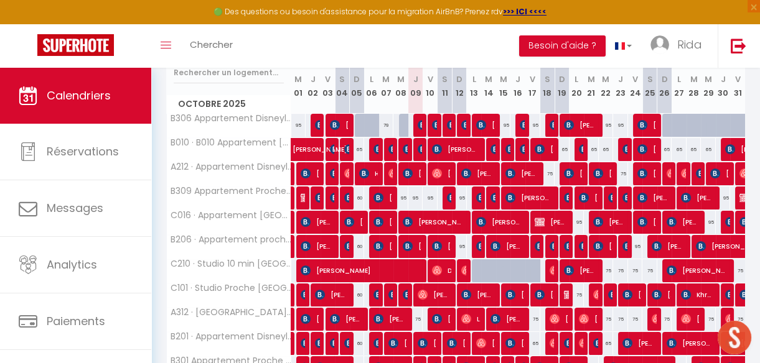
scroll to position [158, 0]
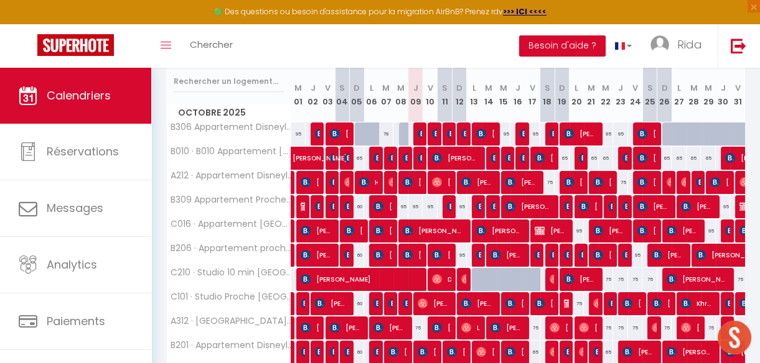
click at [414, 324] on div "75" at bounding box center [415, 328] width 15 height 23
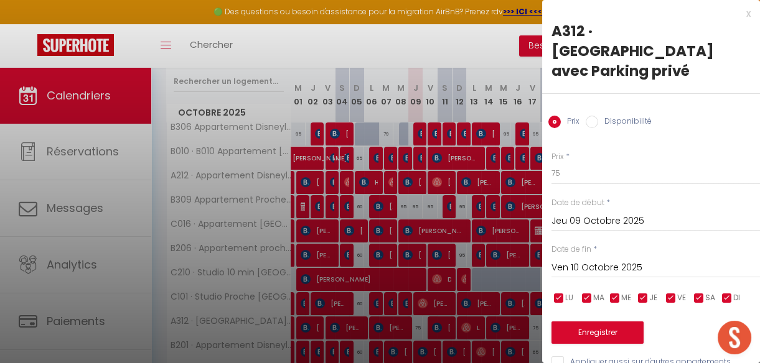
click at [460, 70] on div at bounding box center [380, 181] width 760 height 363
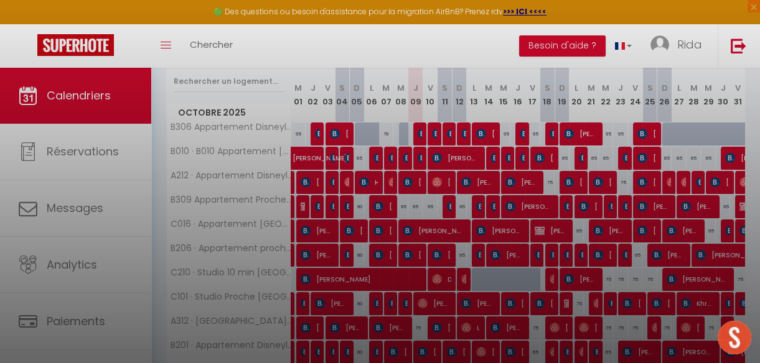
click at [460, 50] on body "🟢 Des questions ou besoin d'assistance pour la migration AirBnB? Prenez rdv >>>…" at bounding box center [380, 224] width 760 height 628
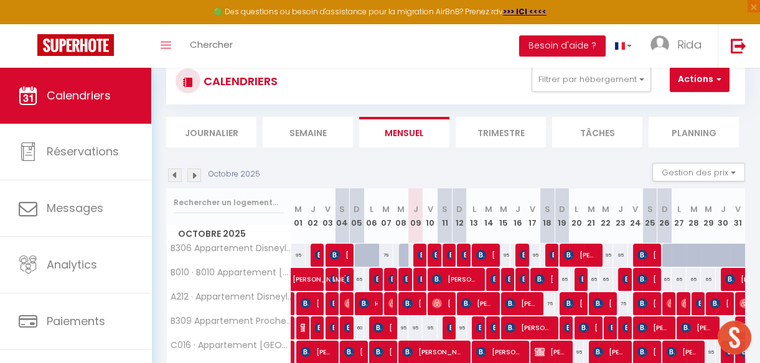
scroll to position [30, 0]
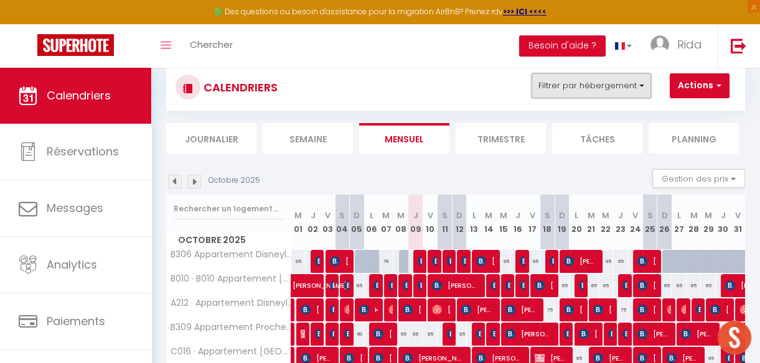
click at [610, 87] on button "Filtrer par hébergement" at bounding box center [590, 85] width 119 height 25
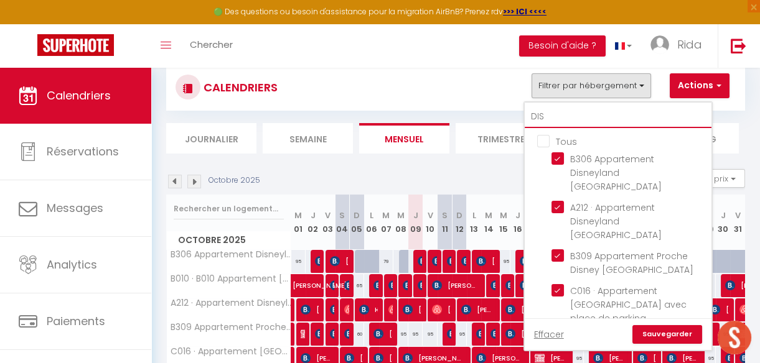
click at [564, 118] on input "DIS" at bounding box center [618, 117] width 187 height 22
click at [469, 80] on div "CALENDRIERS Filtrer par hébergement DIS Tous B306 Appartement Disneyland Paris …" at bounding box center [455, 87] width 560 height 28
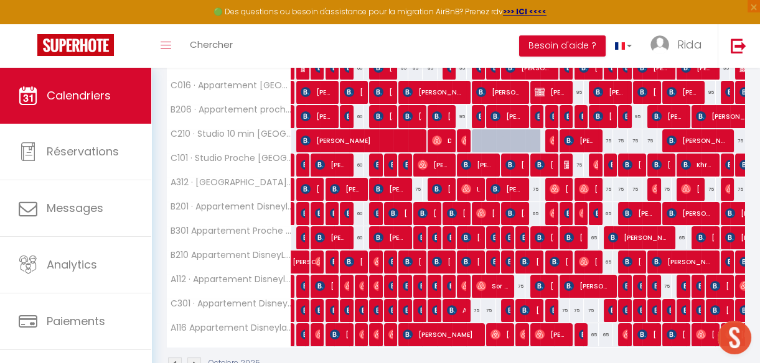
scroll to position [299, 0]
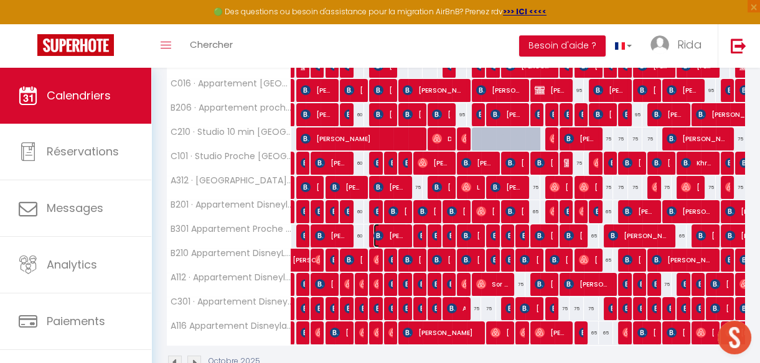
click at [401, 235] on span "[PERSON_NAME]" at bounding box center [390, 236] width 34 height 24
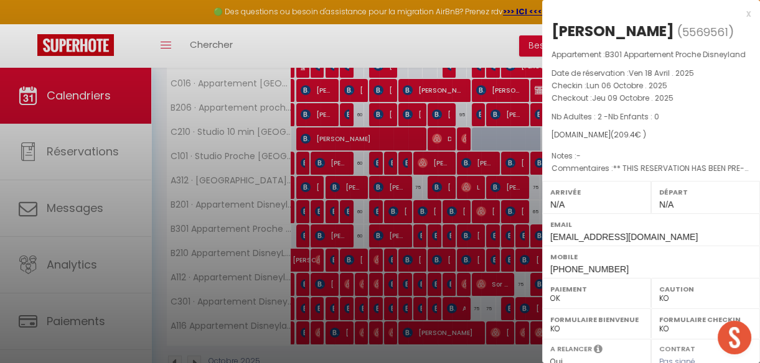
click at [443, 34] on div at bounding box center [380, 181] width 760 height 363
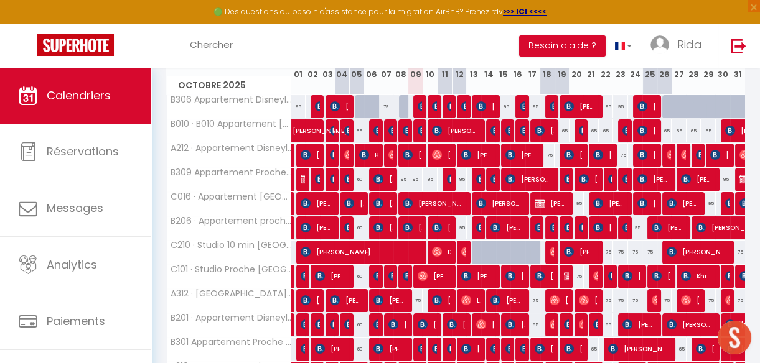
scroll to position [183, 0]
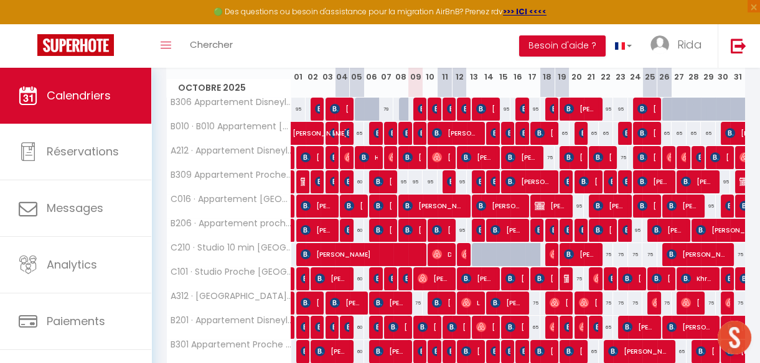
click at [456, 182] on div "95" at bounding box center [459, 181] width 15 height 23
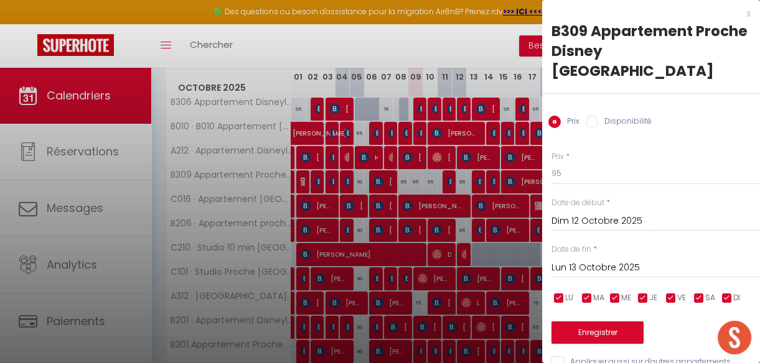
click at [454, 62] on div at bounding box center [380, 181] width 760 height 363
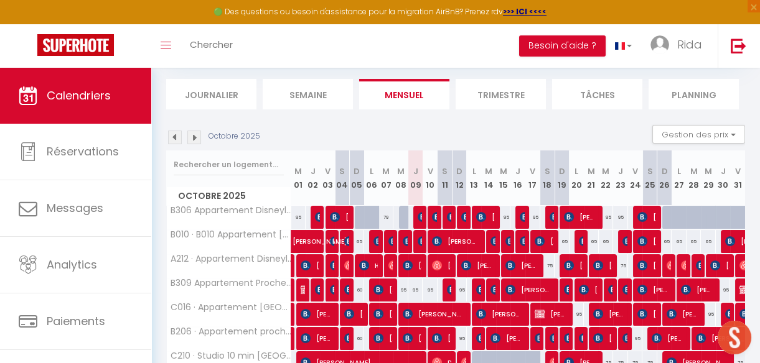
scroll to position [66, 0]
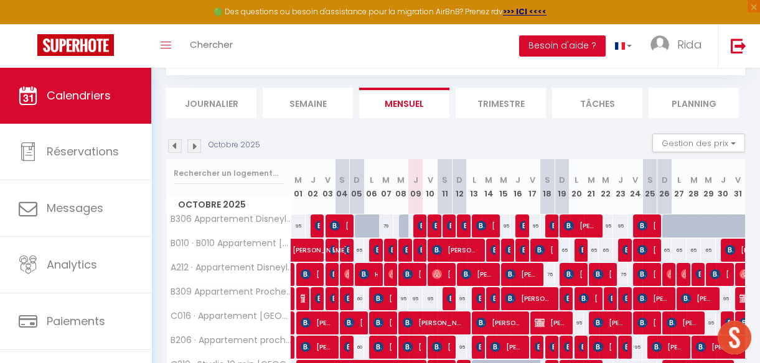
click at [413, 295] on div "95" at bounding box center [415, 298] width 15 height 23
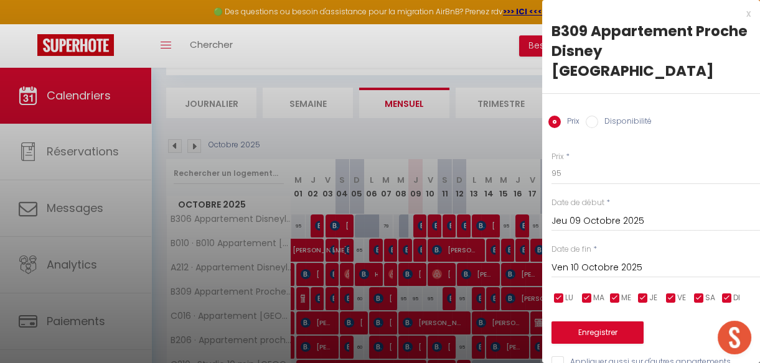
click at [566, 260] on input "Ven 10 Octobre 2025" at bounding box center [655, 268] width 208 height 16
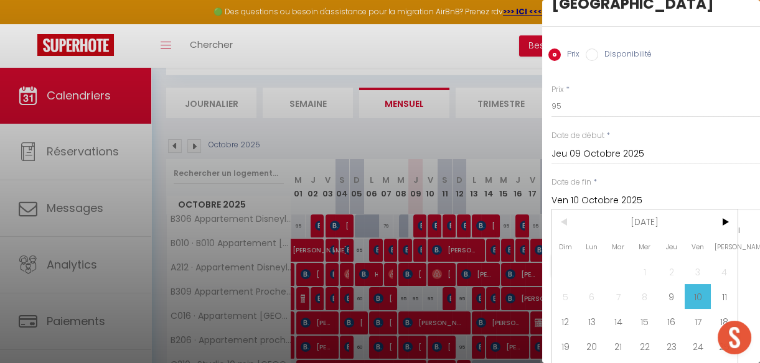
scroll to position [68, 0]
click at [564, 309] on span "12" at bounding box center [565, 321] width 27 height 25
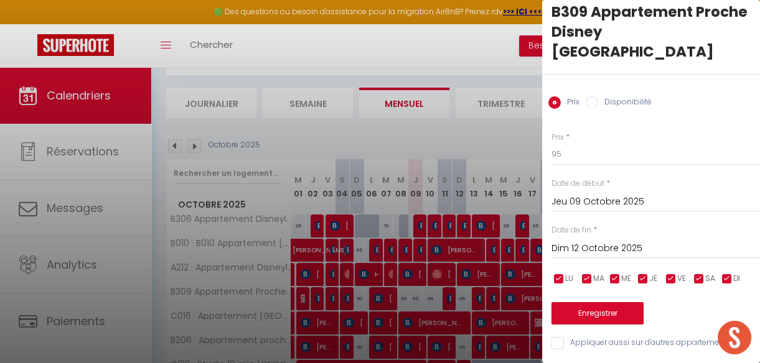
scroll to position [7, 0]
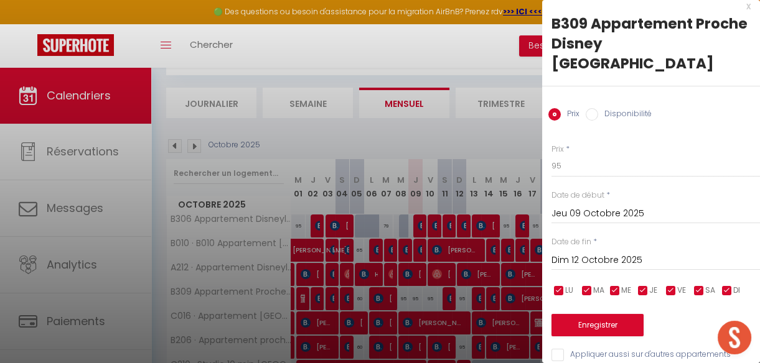
click at [584, 253] on input "Dim 12 Octobre 2025" at bounding box center [655, 261] width 208 height 16
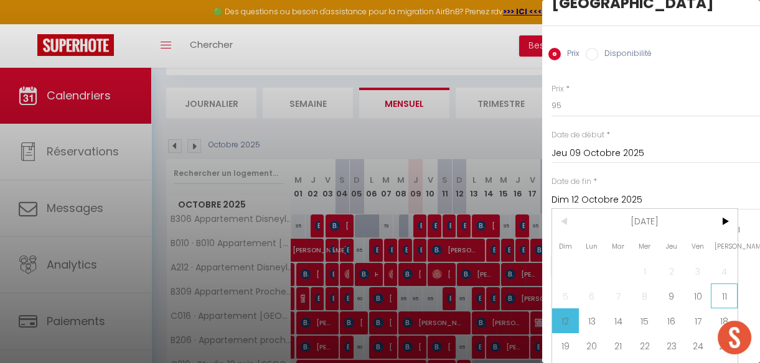
click at [727, 284] on span "11" at bounding box center [724, 296] width 27 height 25
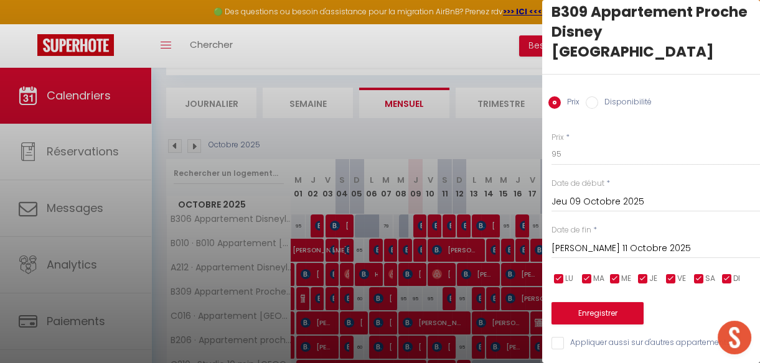
scroll to position [7, 0]
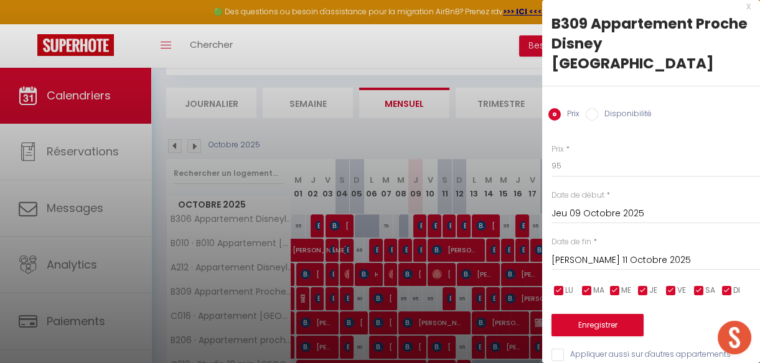
click at [589, 108] on input "Disponibilité" at bounding box center [592, 114] width 12 height 12
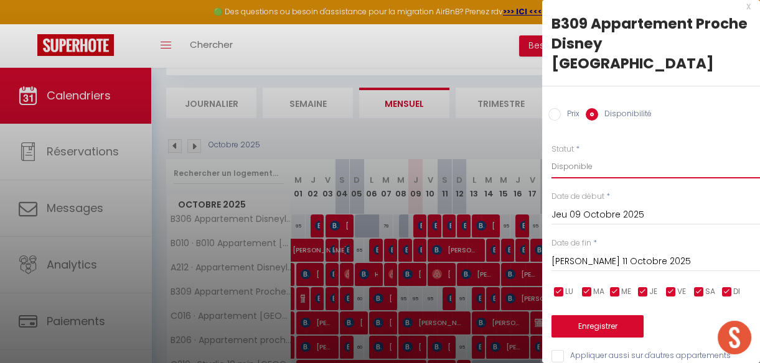
click at [571, 155] on select "Disponible Indisponible" at bounding box center [655, 167] width 208 height 24
click at [551, 155] on select "Disponible Indisponible" at bounding box center [655, 167] width 208 height 24
click at [580, 315] on button "Enregistrer" at bounding box center [597, 326] width 92 height 22
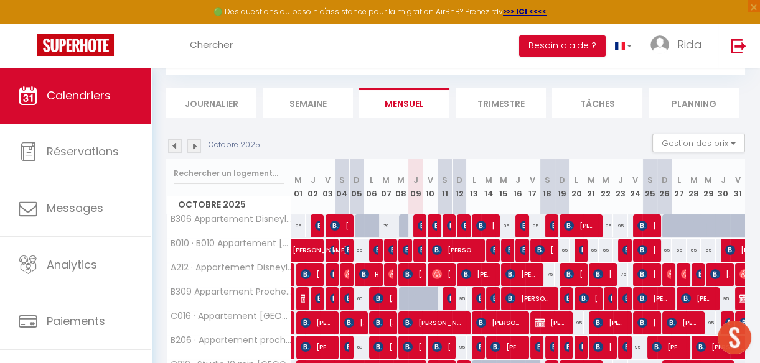
click at [402, 298] on div at bounding box center [406, 299] width 15 height 24
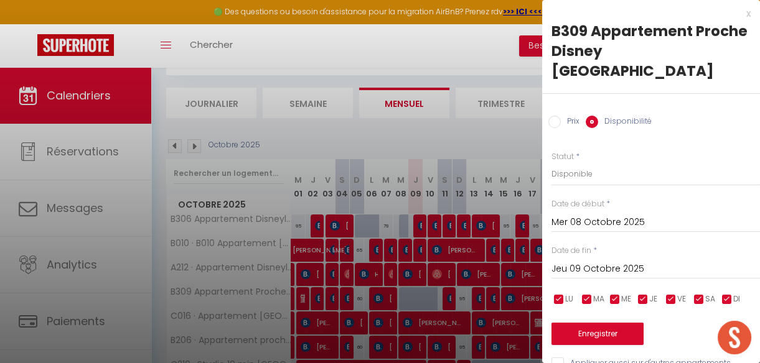
click at [567, 215] on input "Mer 08 Octobre 2025" at bounding box center [655, 223] width 208 height 16
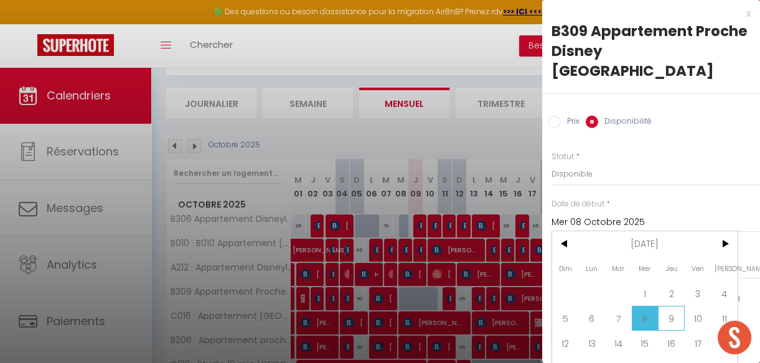
click at [674, 306] on span "9" at bounding box center [671, 318] width 27 height 25
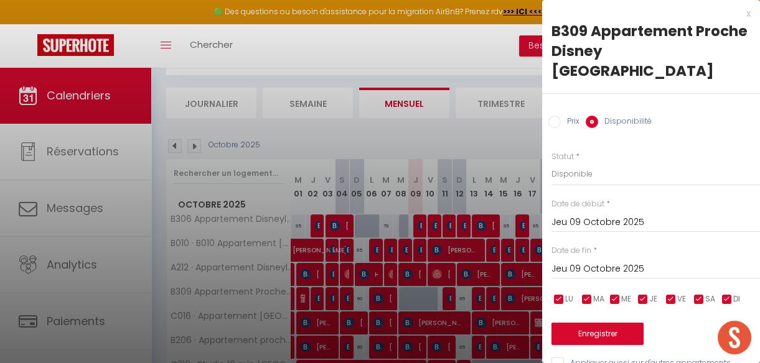
click at [494, 134] on div at bounding box center [380, 181] width 760 height 363
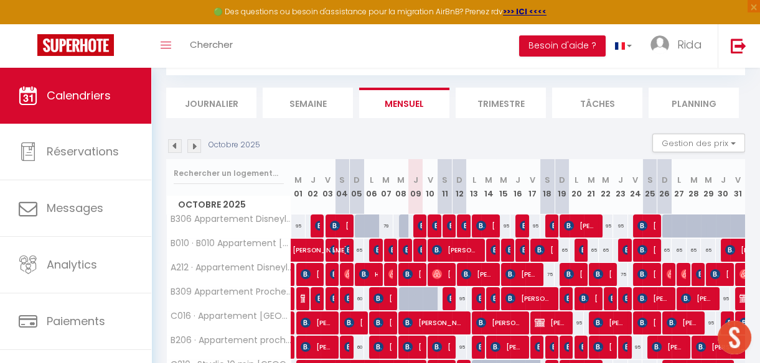
click at [399, 298] on div at bounding box center [406, 299] width 15 height 24
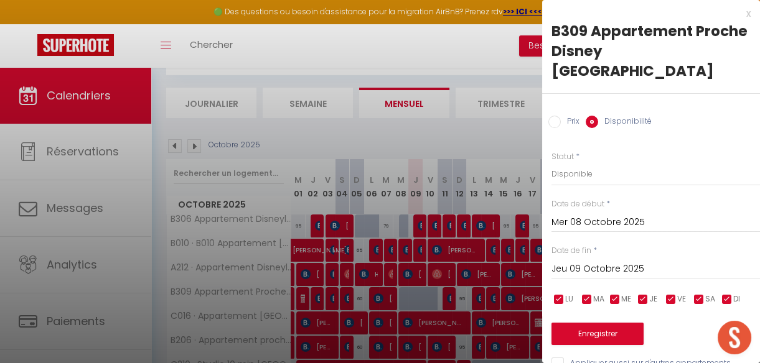
click at [592, 116] on input "Disponibilité" at bounding box center [592, 122] width 12 height 12
click at [563, 162] on select "Disponible Indisponible" at bounding box center [655, 174] width 208 height 24
click at [551, 162] on select "Disponible Indisponible" at bounding box center [655, 174] width 208 height 24
click at [587, 323] on button "Enregistrer" at bounding box center [597, 334] width 92 height 22
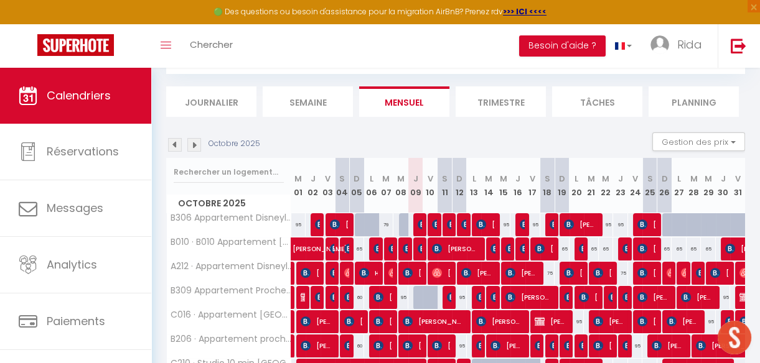
scroll to position [0, 0]
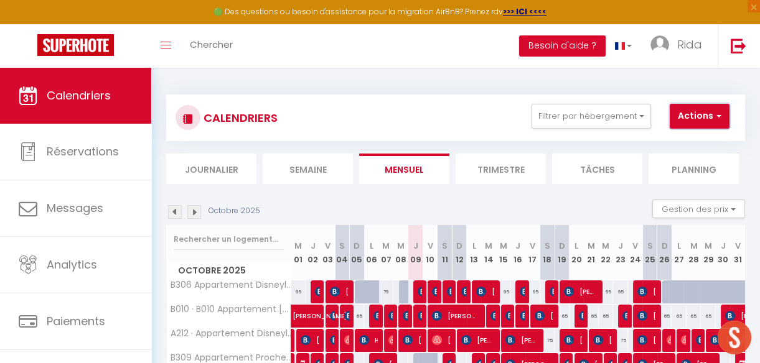
click at [691, 105] on button "Actions" at bounding box center [700, 116] width 60 height 25
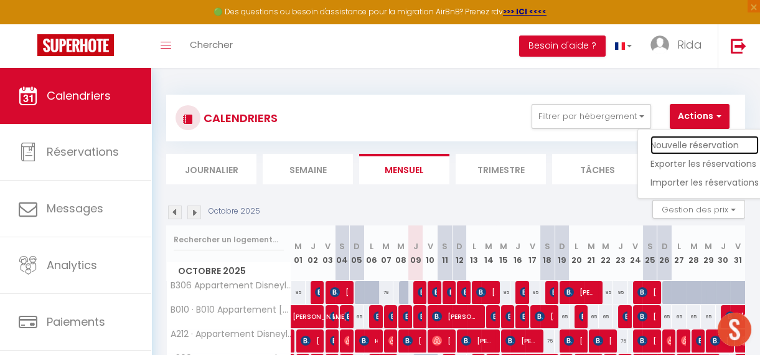
click at [681, 142] on link "Nouvelle réservation" at bounding box center [704, 145] width 108 height 19
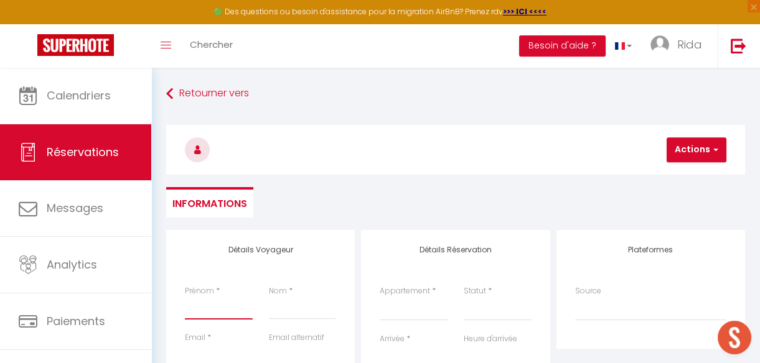
click at [211, 317] on input "Prénom" at bounding box center [219, 308] width 68 height 22
click at [287, 312] on input "Nom" at bounding box center [303, 308] width 68 height 22
click at [188, 310] on input "sanae" at bounding box center [219, 308] width 68 height 22
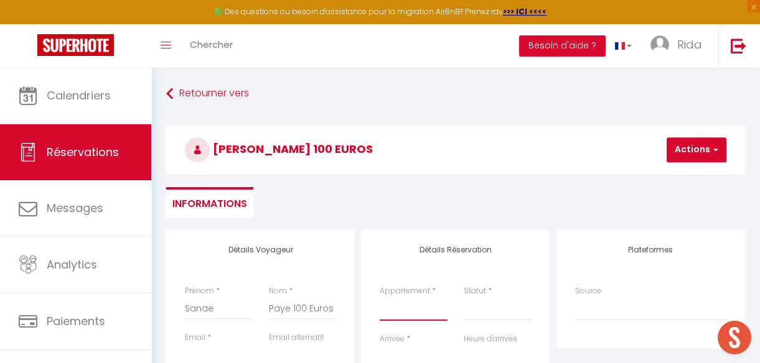
click at [414, 309] on select "B306 Appartement Disneyland [PERSON_NAME] Appartement Proche Paris Metro A212 ·…" at bounding box center [414, 309] width 68 height 24
click at [380, 297] on select "B306 Appartement Disneyland [PERSON_NAME] Appartement Proche Paris Metro A212 ·…" at bounding box center [414, 309] width 68 height 24
click at [493, 303] on select "Confirmé Non Confirmé [PERSON_NAME] par le voyageur No Show Request" at bounding box center [498, 309] width 68 height 24
click at [488, 317] on select "Confirmé Non Confirmé [PERSON_NAME] par le voyageur No Show Request" at bounding box center [498, 309] width 68 height 24
click at [488, 311] on select "Confirmé Non Confirmé [PERSON_NAME] par le voyageur No Show Request" at bounding box center [498, 309] width 68 height 24
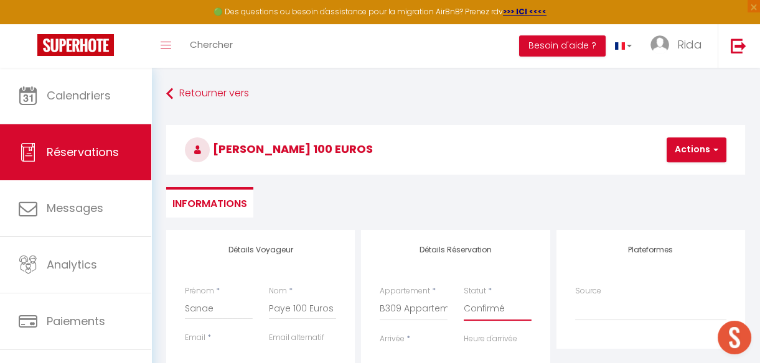
click at [464, 297] on select "Confirmé Non Confirmé [PERSON_NAME] par le voyageur No Show Request" at bounding box center [498, 309] width 68 height 24
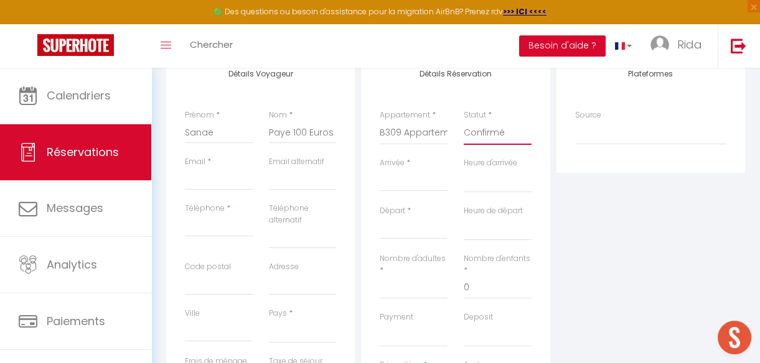
scroll to position [193, 0]
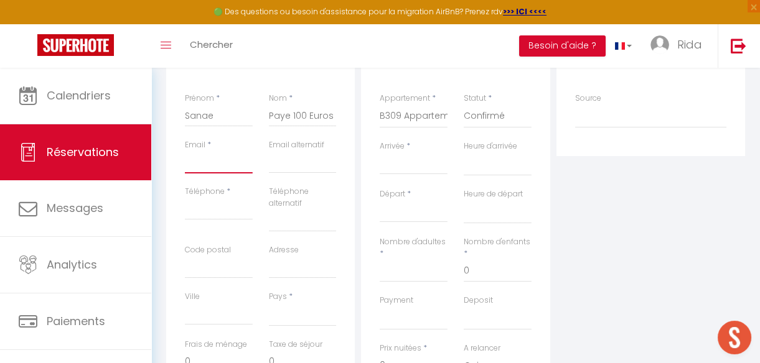
click at [202, 166] on input "Email client" at bounding box center [219, 162] width 68 height 22
click at [200, 200] on input "Téléphone" at bounding box center [219, 209] width 68 height 22
click at [417, 167] on input "Arrivée" at bounding box center [414, 165] width 68 height 16
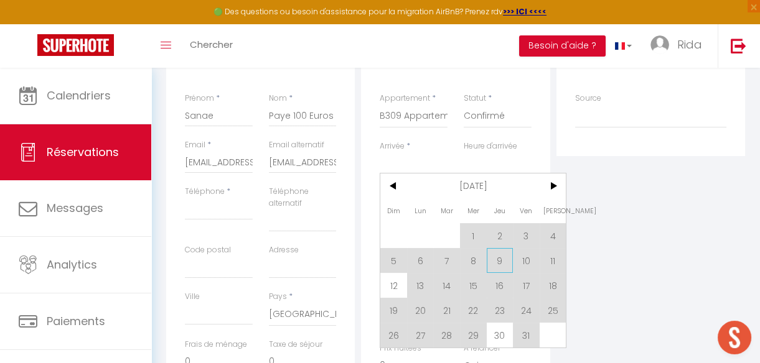
click at [495, 255] on span "9" at bounding box center [500, 260] width 27 height 25
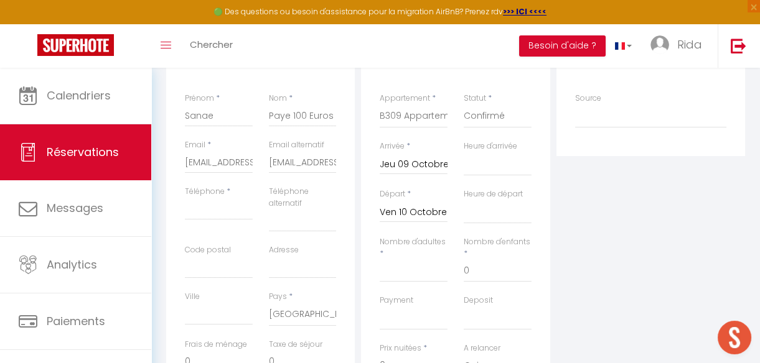
click at [402, 213] on input "Ven 10 Octobre 2025" at bounding box center [414, 213] width 68 height 16
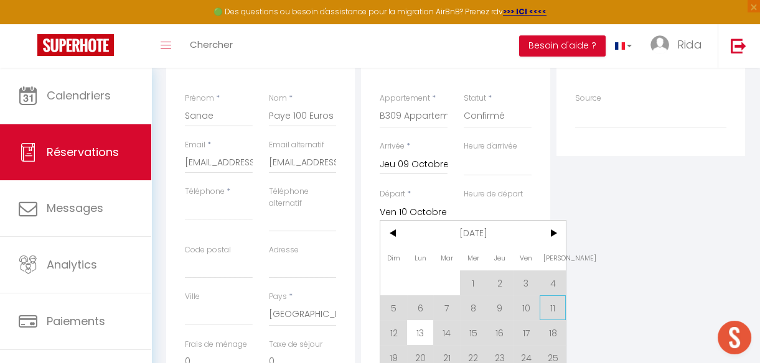
click at [549, 306] on span "11" at bounding box center [552, 308] width 27 height 25
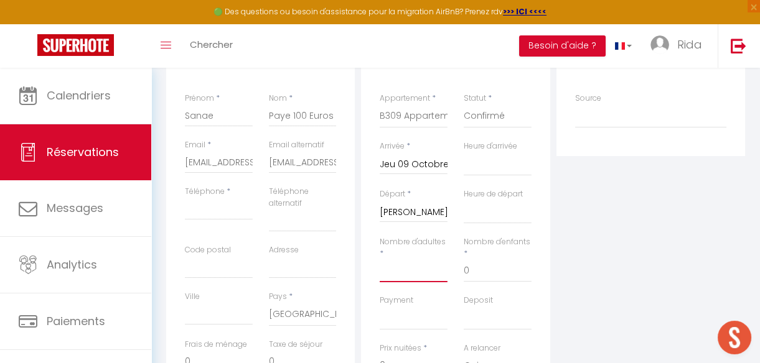
click at [398, 279] on input "Nombre d'adultes" at bounding box center [414, 271] width 68 height 22
click at [647, 320] on div "Plateformes Source Direct [DOMAIN_NAME] [DOMAIN_NAME] Chalet montagne Expedia G…" at bounding box center [650, 265] width 195 height 457
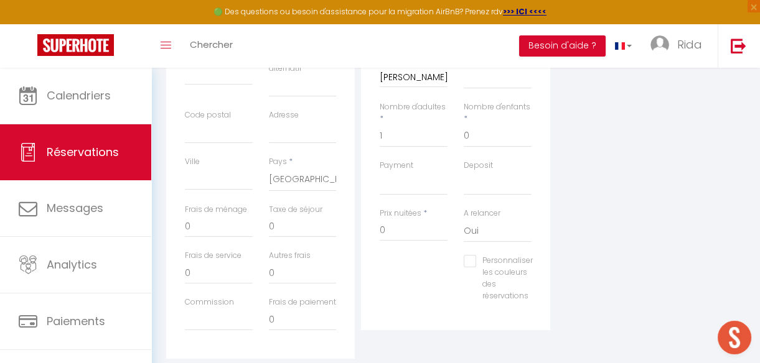
scroll to position [336, 0]
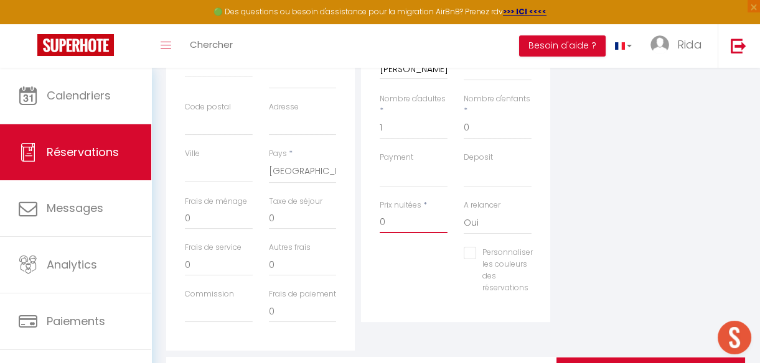
click at [398, 224] on input "0" at bounding box center [414, 222] width 68 height 22
click at [628, 199] on div "Plateformes Source Direct [DOMAIN_NAME] [DOMAIN_NAME] Chalet montagne Expedia G…" at bounding box center [650, 122] width 195 height 457
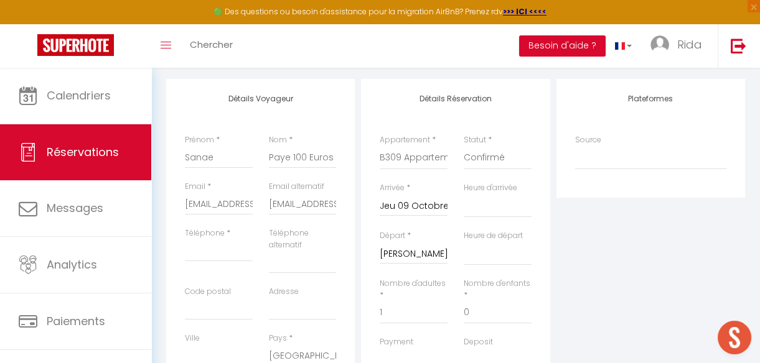
scroll to position [149, 0]
click at [224, 254] on input "Téléphone" at bounding box center [219, 252] width 68 height 22
click at [215, 253] on input "[PHONE_NUMBER]" at bounding box center [219, 252] width 68 height 22
click at [581, 264] on div "Plateformes Source Direct [DOMAIN_NAME] [DOMAIN_NAME] Chalet montagne Expedia G…" at bounding box center [650, 309] width 195 height 457
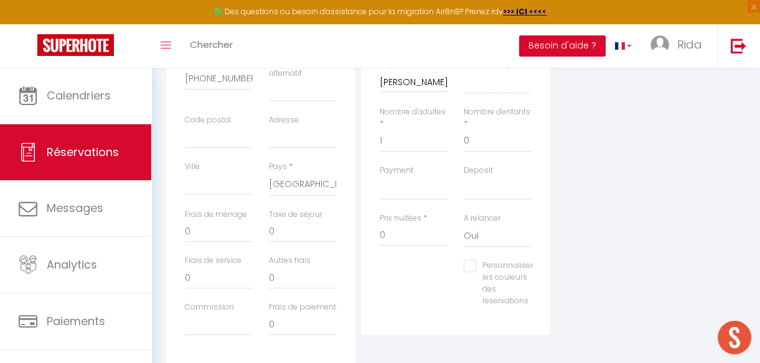
scroll to position [410, 0]
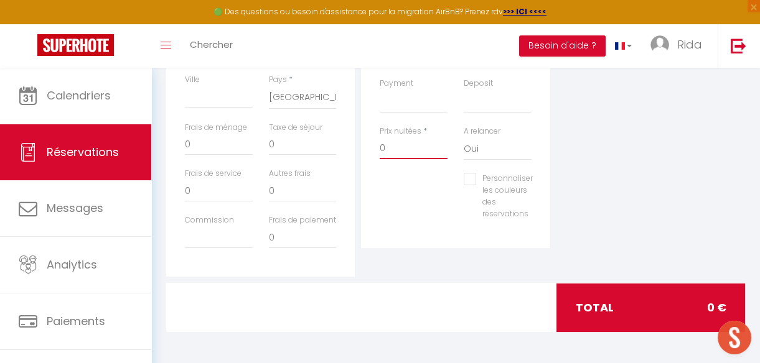
click at [390, 148] on input "0" at bounding box center [414, 148] width 68 height 22
click at [643, 184] on div "Plateformes Source Direct [DOMAIN_NAME] [DOMAIN_NAME] Chalet montagne Expedia G…" at bounding box center [650, 48] width 195 height 457
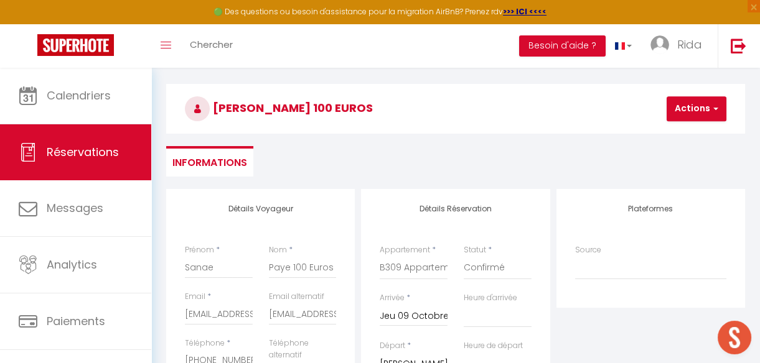
scroll to position [14, 0]
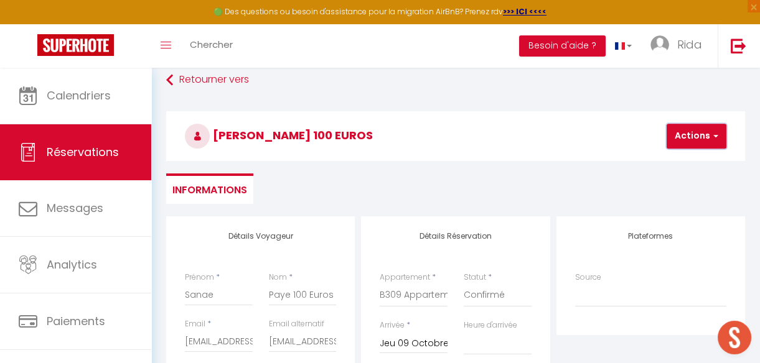
click at [679, 142] on button "Actions" at bounding box center [696, 136] width 60 height 25
click at [678, 159] on link "Enregistrer" at bounding box center [707, 164] width 98 height 16
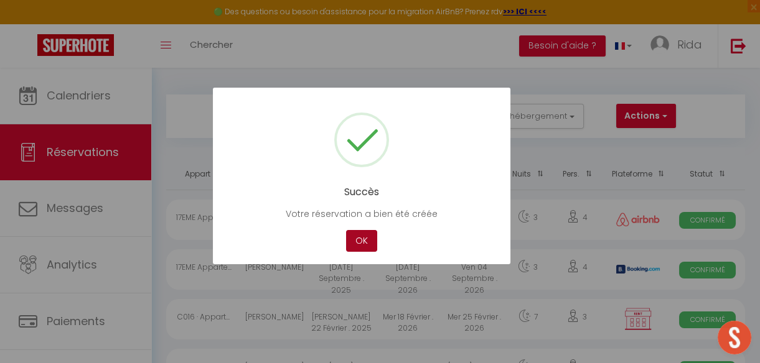
click at [363, 232] on button "OK" at bounding box center [361, 241] width 31 height 22
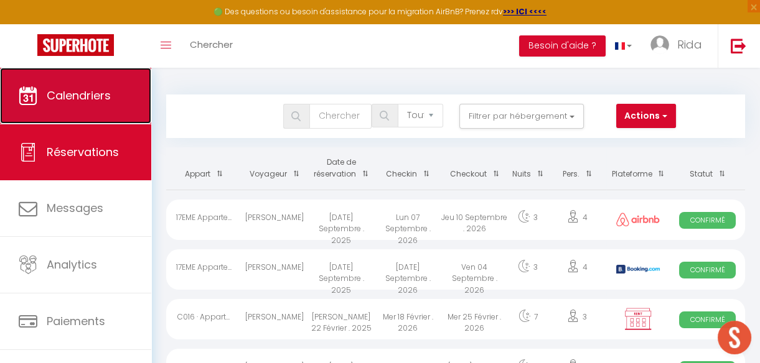
click at [87, 88] on span "Calendriers" at bounding box center [79, 96] width 64 height 16
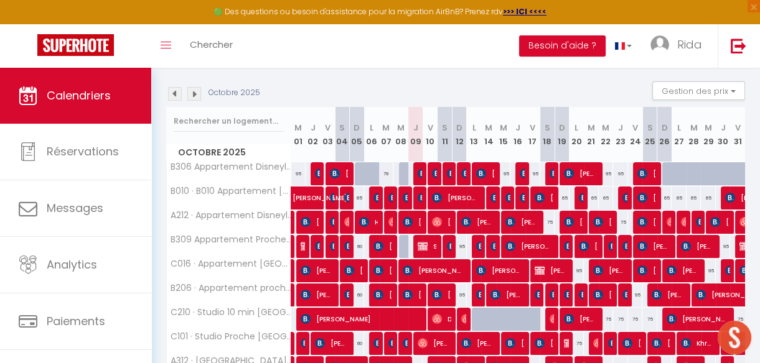
scroll to position [119, 0]
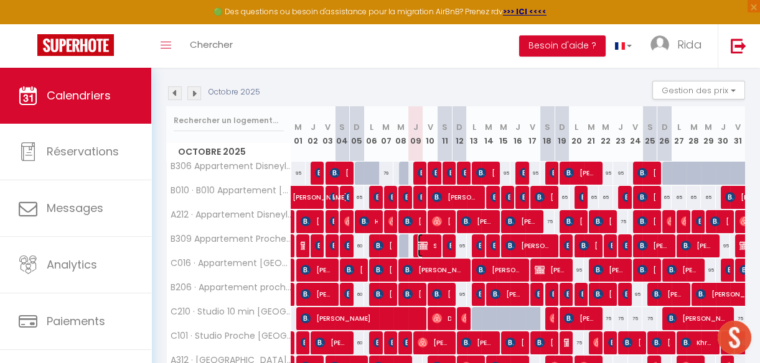
click at [426, 243] on span "Sanae Paye 100 Euros" at bounding box center [427, 246] width 19 height 24
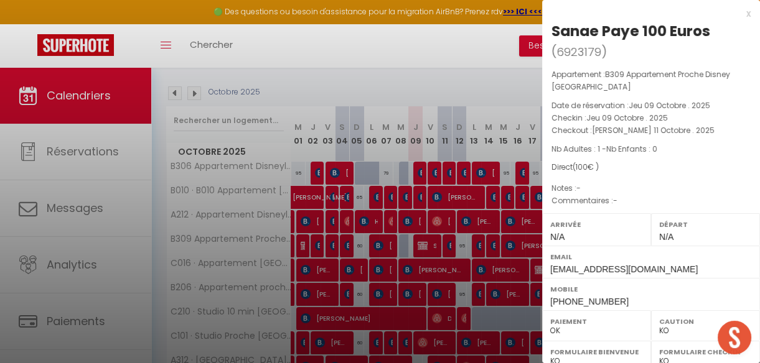
click at [444, 78] on div at bounding box center [380, 181] width 760 height 363
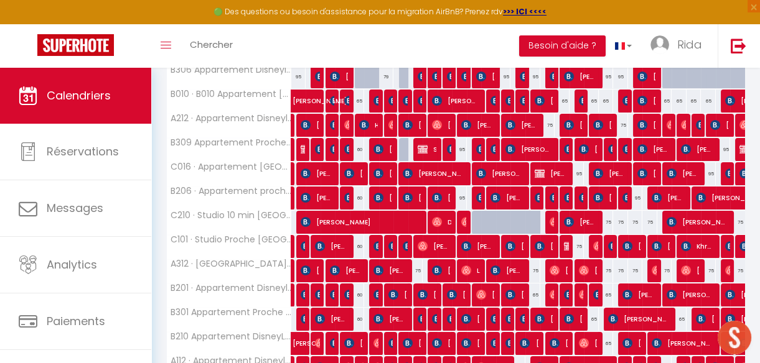
scroll to position [210, 0]
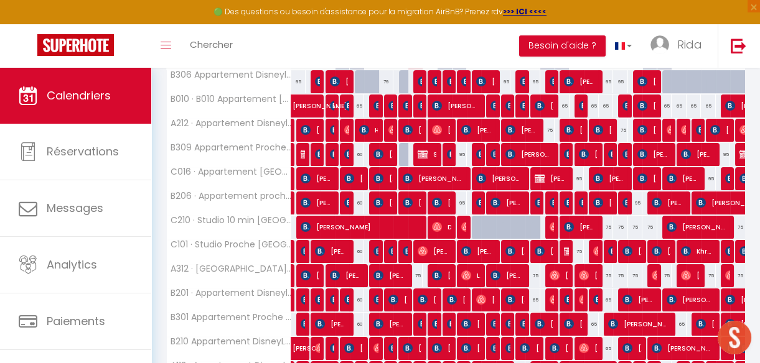
click at [416, 273] on div "75" at bounding box center [415, 275] width 15 height 23
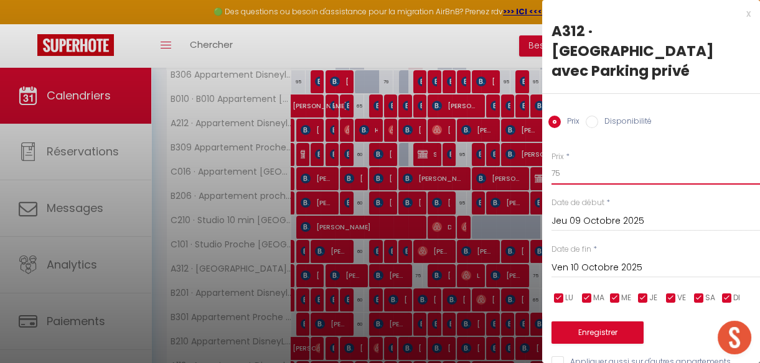
click at [572, 162] on input "75" at bounding box center [655, 173] width 208 height 22
click at [584, 322] on button "Enregistrer" at bounding box center [597, 333] width 92 height 22
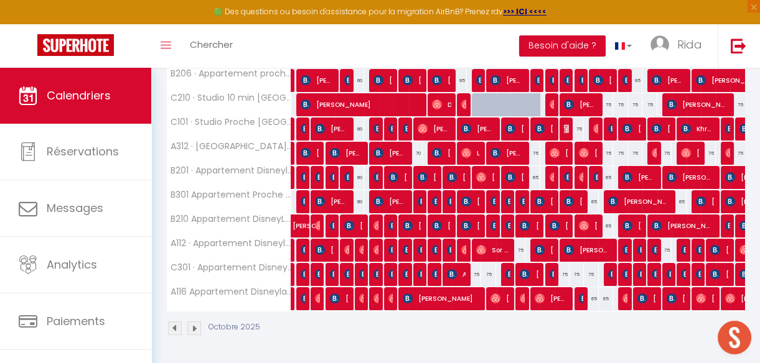
scroll to position [0, 0]
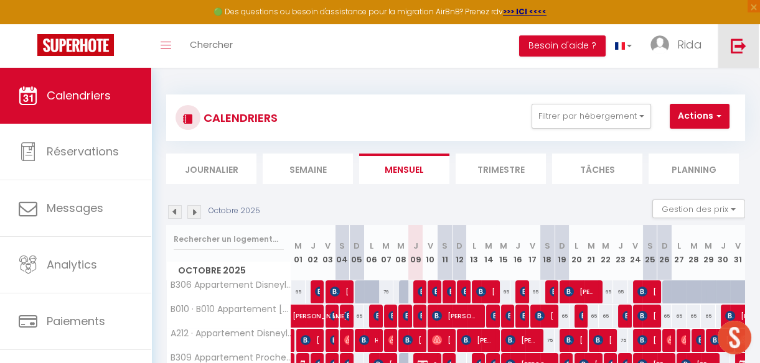
click at [739, 38] on img at bounding box center [738, 46] width 16 height 16
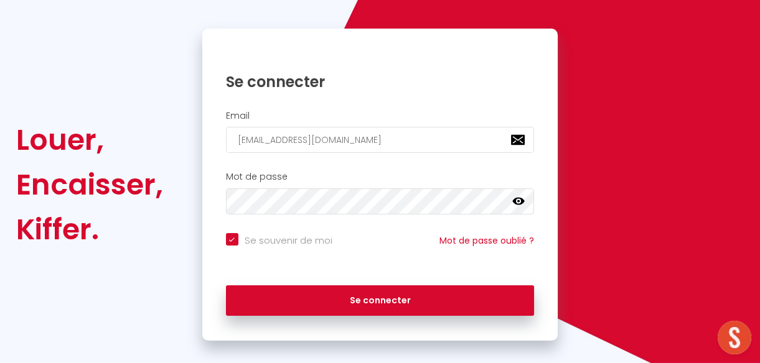
scroll to position [119, 0]
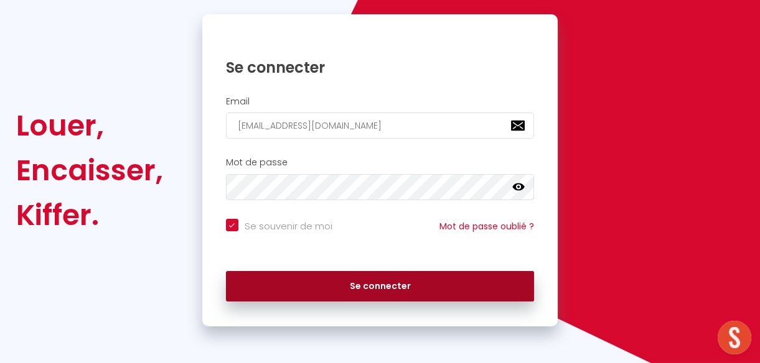
click at [429, 294] on button "Se connecter" at bounding box center [380, 286] width 309 height 31
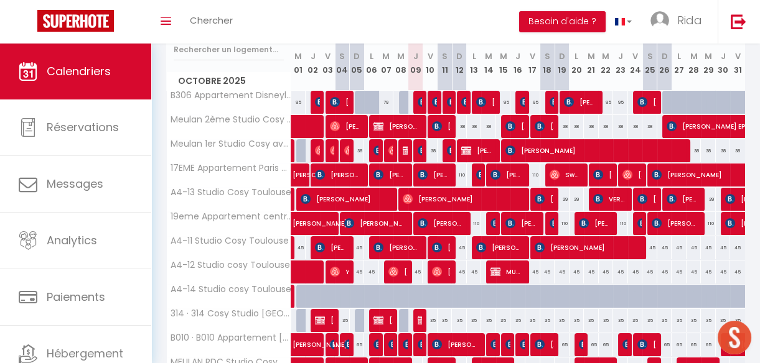
scroll to position [171, 0]
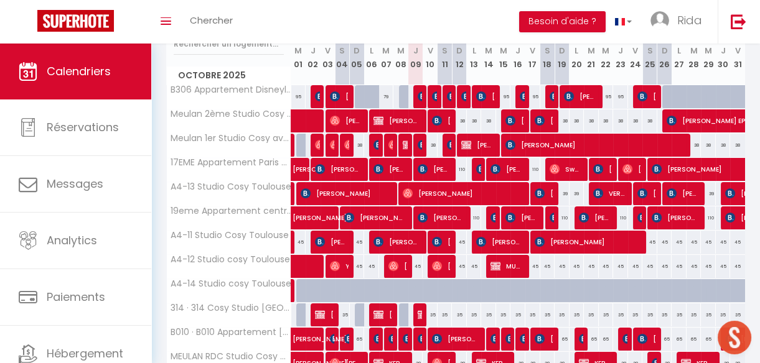
click at [415, 261] on div "45" at bounding box center [415, 266] width 15 height 23
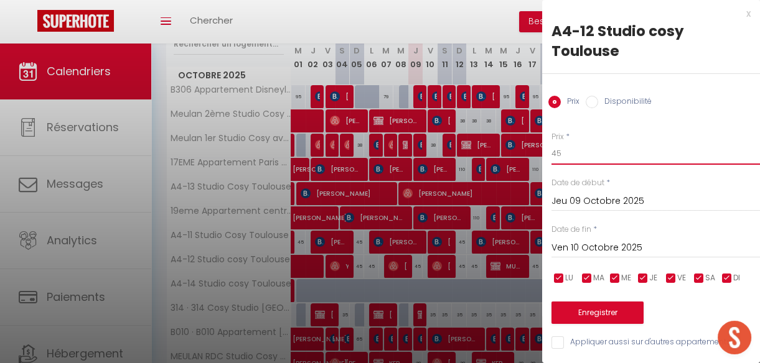
click at [609, 161] on input "45" at bounding box center [655, 153] width 208 height 22
click at [578, 317] on button "Enregistrer" at bounding box center [597, 313] width 92 height 22
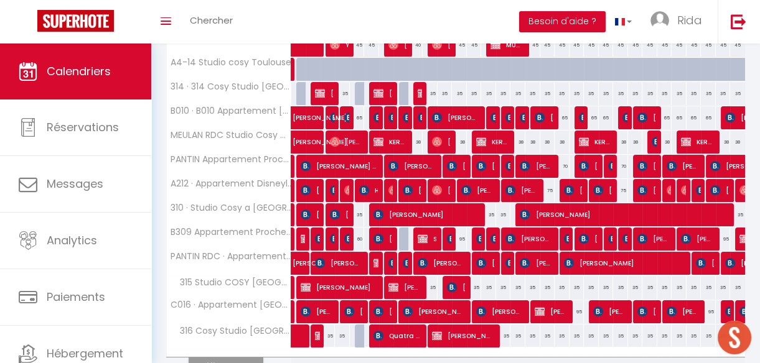
scroll to position [414, 0]
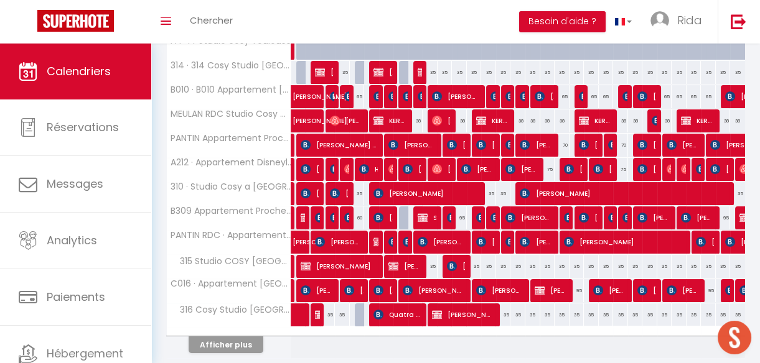
drag, startPoint x: 757, startPoint y: 230, endPoint x: 403, endPoint y: 362, distance: 377.8
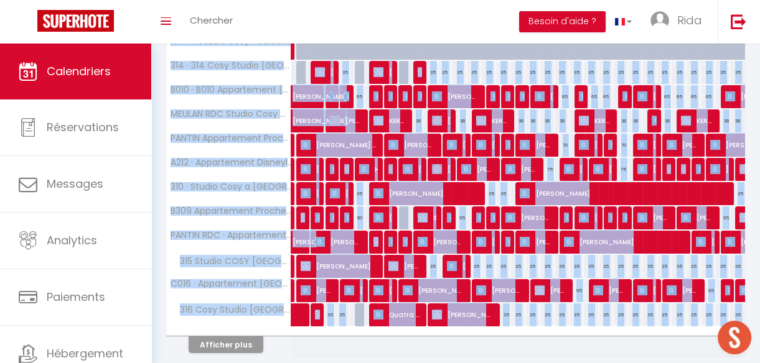
scroll to position [419, 0]
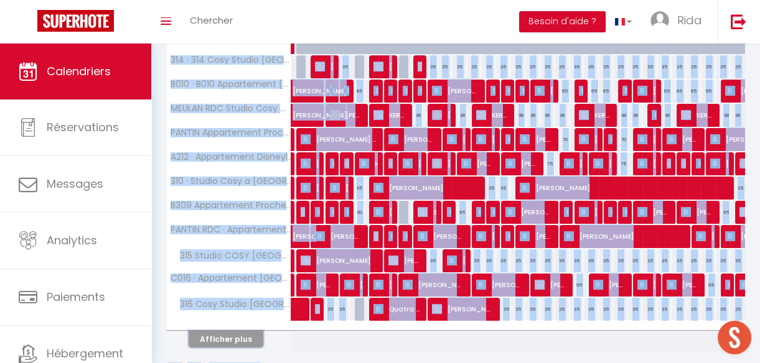
click at [238, 337] on button "Afficher plus" at bounding box center [226, 339] width 75 height 17
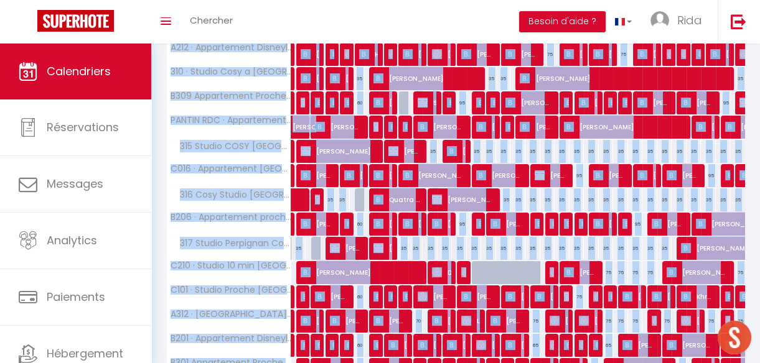
scroll to position [0, 0]
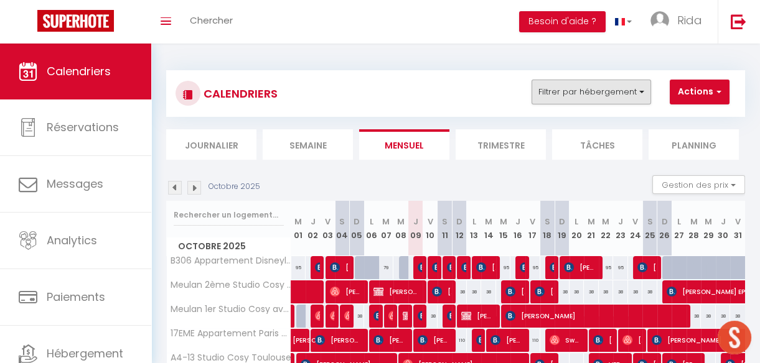
drag, startPoint x: 571, startPoint y: 108, endPoint x: 556, endPoint y: 93, distance: 21.6
click at [556, 93] on div "CALENDRIERS Filtrer par hébergement Tous B306 Appartement Disneyland [PERSON_NA…" at bounding box center [455, 93] width 579 height 47
click at [556, 93] on button "Filtrer par hébergement" at bounding box center [590, 92] width 119 height 25
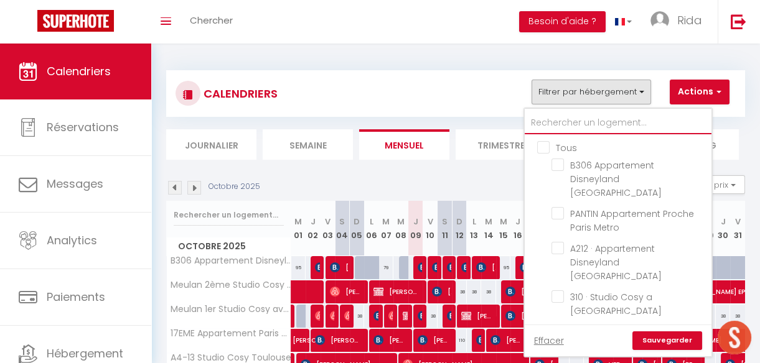
click at [555, 130] on input "text" at bounding box center [618, 123] width 187 height 22
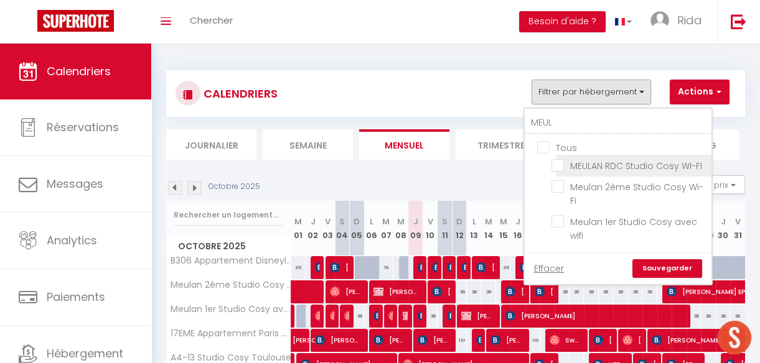
click at [554, 162] on input "MEULAN RDC Studio Cosy WI-FI" at bounding box center [629, 165] width 156 height 12
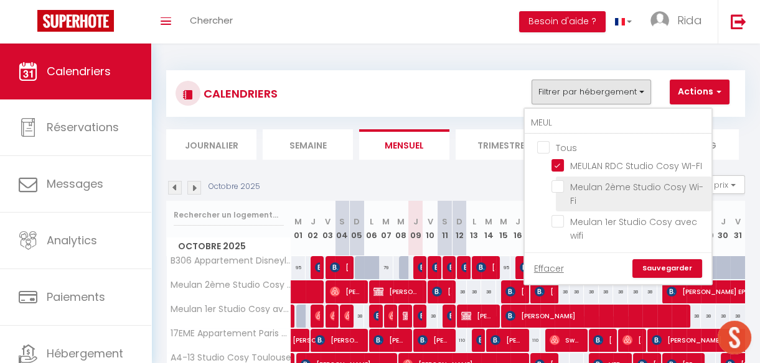
click at [558, 183] on input "Meulan 2ème Studio Cosy Wi-Fi" at bounding box center [629, 186] width 156 height 12
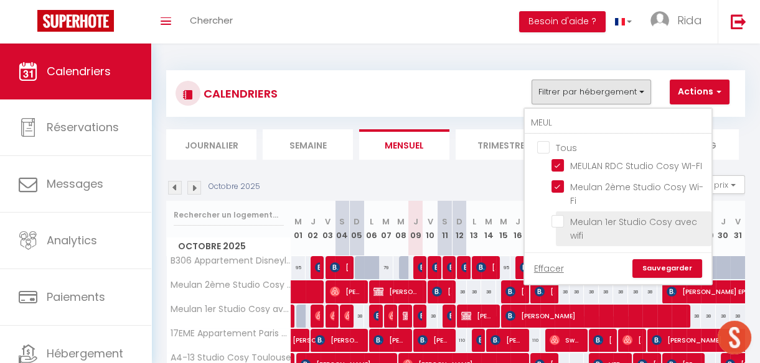
click at [559, 220] on input "Meulan 1er Studio Cosy avec wifi" at bounding box center [629, 221] width 156 height 12
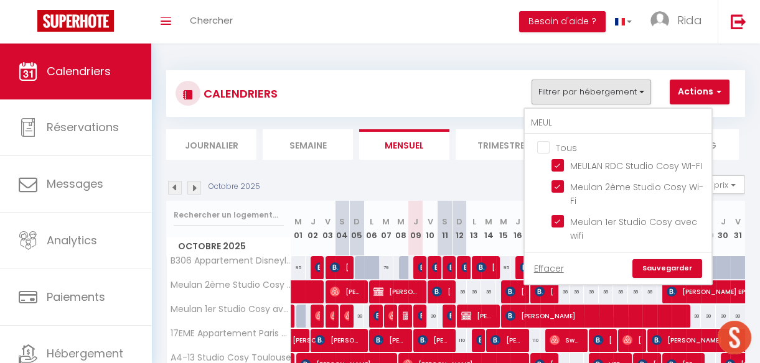
click at [671, 264] on link "Sauvegarder" at bounding box center [667, 268] width 70 height 19
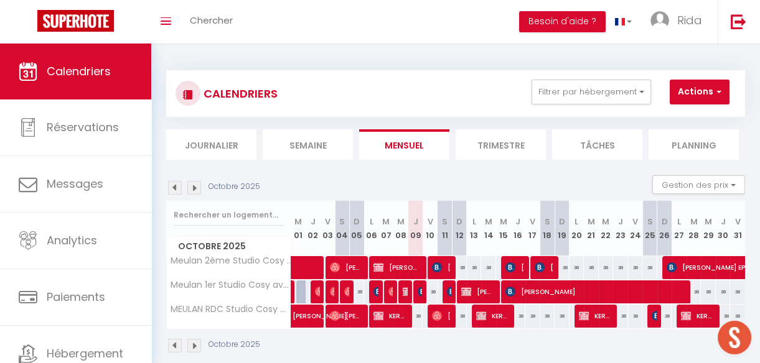
drag, startPoint x: 421, startPoint y: 1, endPoint x: 409, endPoint y: 77, distance: 77.4
click at [409, 77] on div "CALENDRIERS Filtrer par hébergement MEUL Tous MEULAN RDC Studio Cosy WI-FI Meul…" at bounding box center [455, 93] width 579 height 47
click at [572, 99] on button "Filtrer par hébergement" at bounding box center [590, 92] width 119 height 25
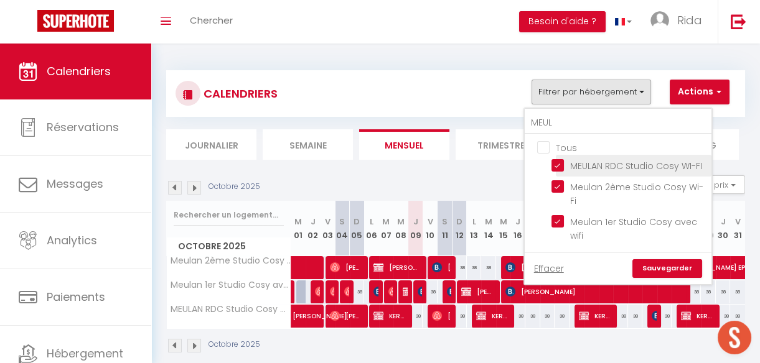
click at [557, 166] on input "MEULAN RDC Studio Cosy WI-FI" at bounding box center [629, 165] width 156 height 12
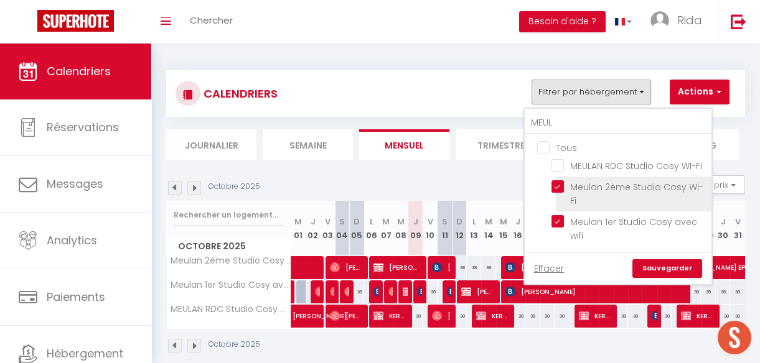
click at [554, 184] on input "Meulan 2ème Studio Cosy Wi-Fi" at bounding box center [629, 186] width 156 height 12
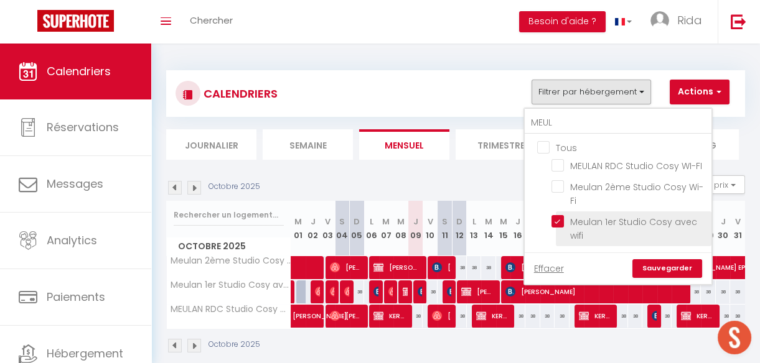
click at [556, 217] on input "Meulan 1er Studio Cosy avec wifi" at bounding box center [629, 221] width 156 height 12
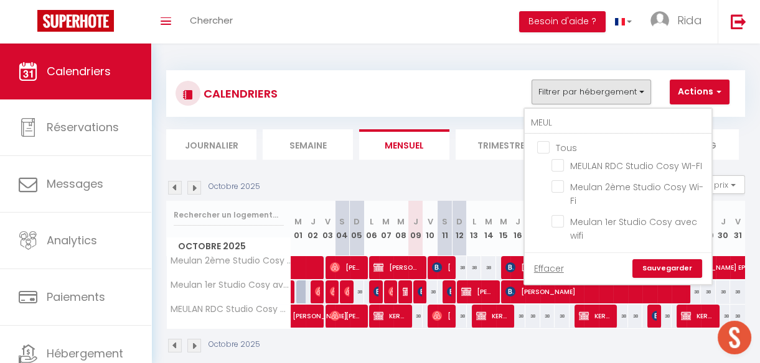
click at [652, 266] on link "Sauvegarder" at bounding box center [667, 268] width 70 height 19
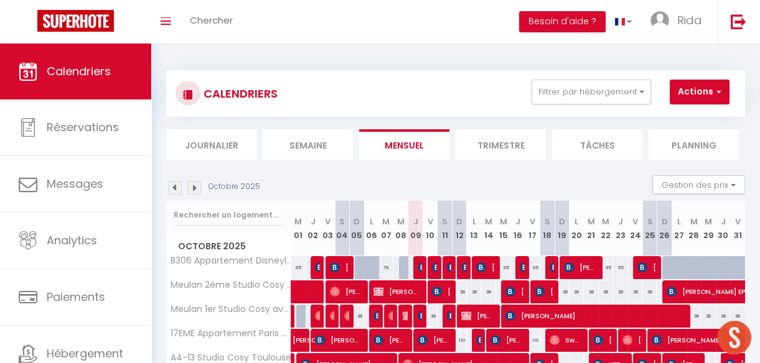
click at [277, 12] on div "Toggle menubar Chercher BUTTON Besoin d'aide ? Rida Paramètres Équipe" at bounding box center [420, 22] width 660 height 44
click at [203, 20] on span "Chercher" at bounding box center [211, 20] width 43 height 13
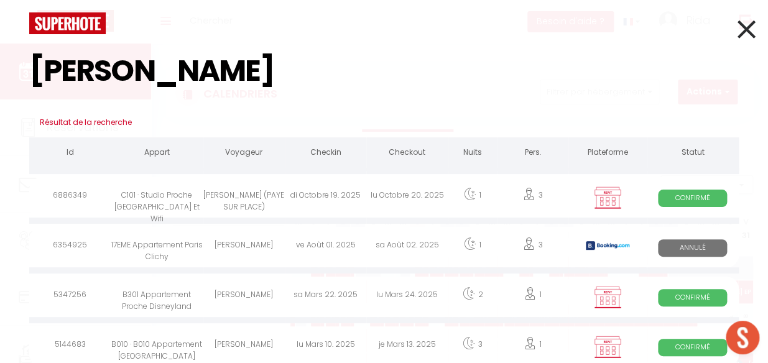
click at [279, 185] on div "[PERSON_NAME] (PAYE SUR PLACE)" at bounding box center [244, 197] width 82 height 40
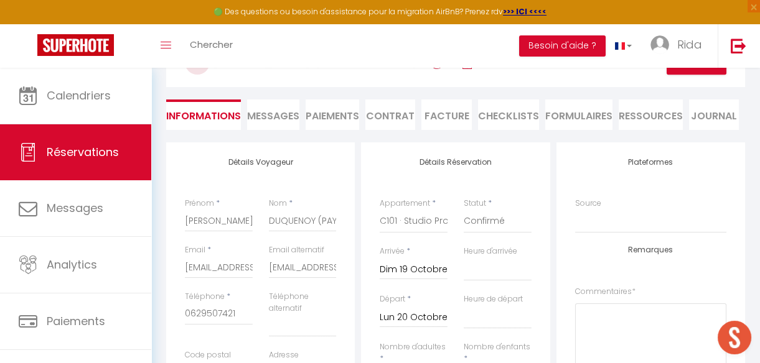
scroll to position [70, 0]
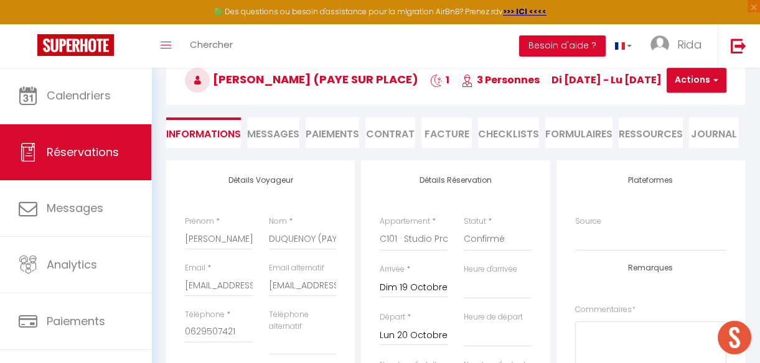
click at [336, 241] on div "Nom * DUQUENOY (PAYE SUR PLACE)" at bounding box center [303, 239] width 84 height 47
click at [330, 237] on input "DUQUENOY (PAYE SUR PLACE)" at bounding box center [303, 239] width 68 height 22
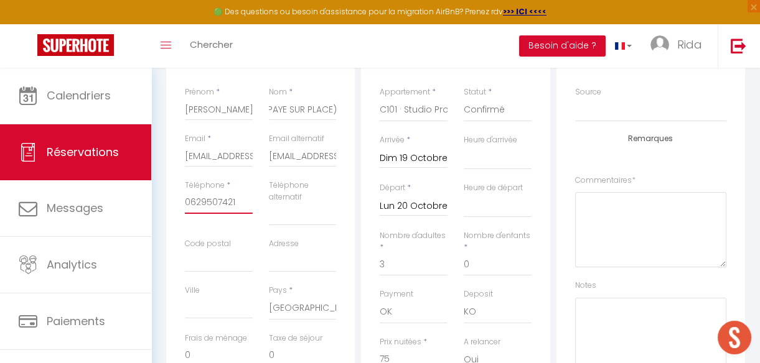
scroll to position [0, 0]
click at [238, 199] on input "0629507421" at bounding box center [219, 203] width 68 height 22
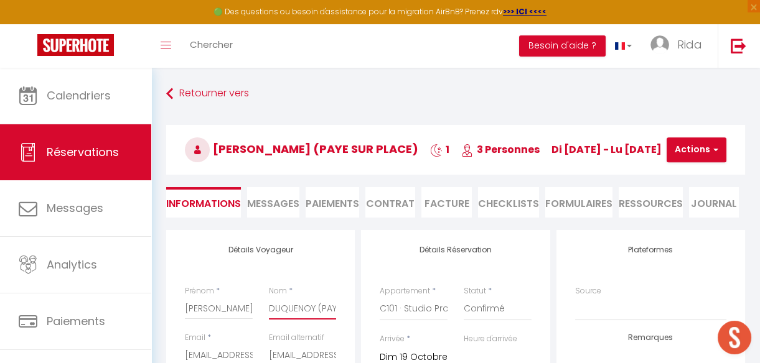
click at [326, 302] on input "DUQUENOY (PAYE SUR PLACE)" at bounding box center [303, 308] width 68 height 22
click at [317, 308] on input "DUQUENOY (PAYE 75 EOROSSUR PLACE)" at bounding box center [303, 308] width 68 height 22
click at [694, 151] on button "Actions" at bounding box center [696, 150] width 60 height 25
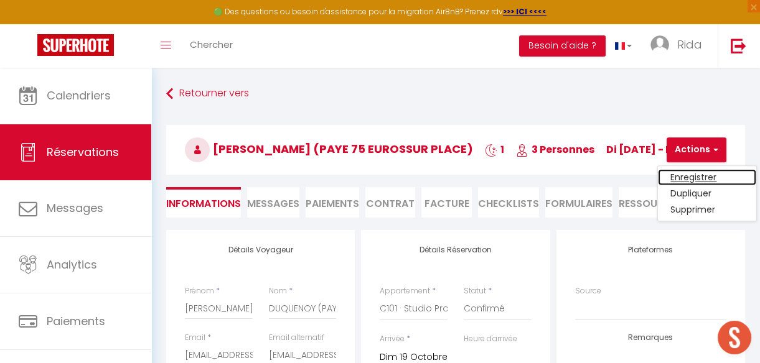
click at [678, 177] on link "Enregistrer" at bounding box center [707, 177] width 98 height 16
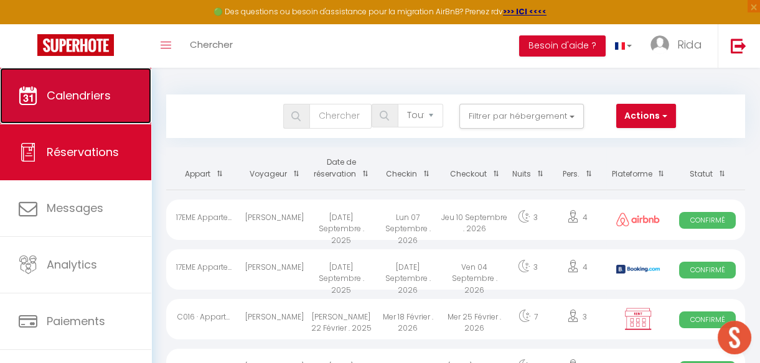
click at [111, 97] on span "Calendriers" at bounding box center [79, 96] width 64 height 16
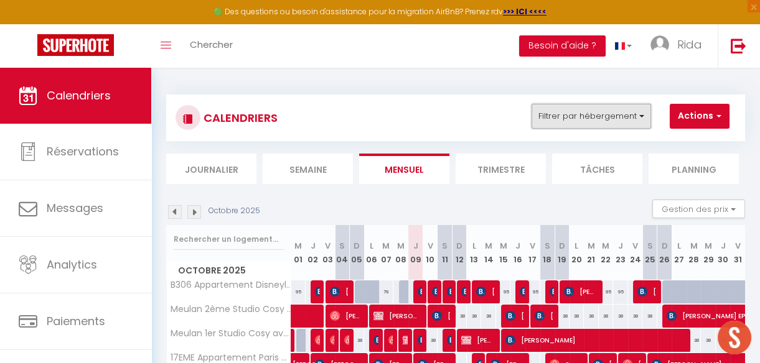
click at [566, 112] on button "Filtrer par hébergement" at bounding box center [590, 116] width 119 height 25
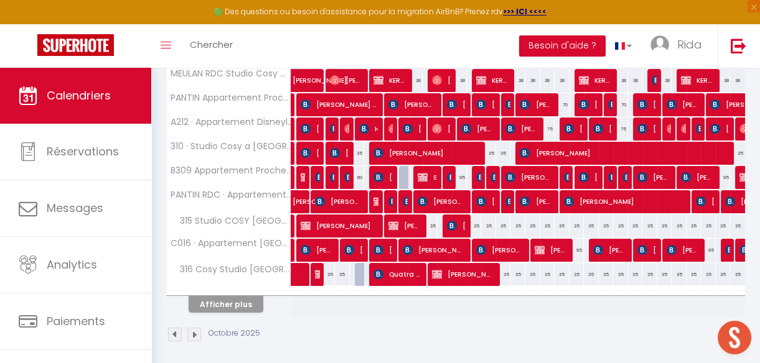
scroll to position [492, 0]
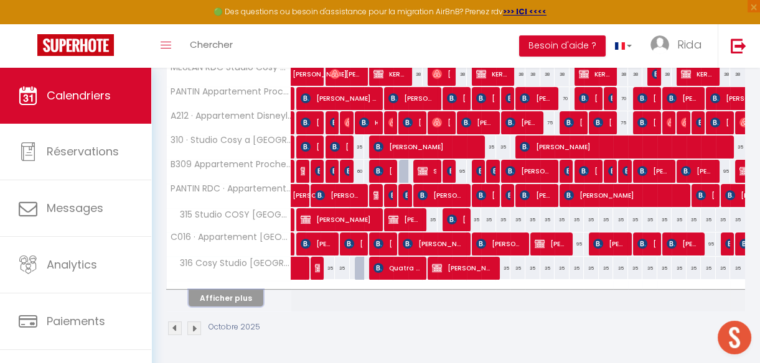
click at [238, 290] on button "Afficher plus" at bounding box center [226, 298] width 75 height 17
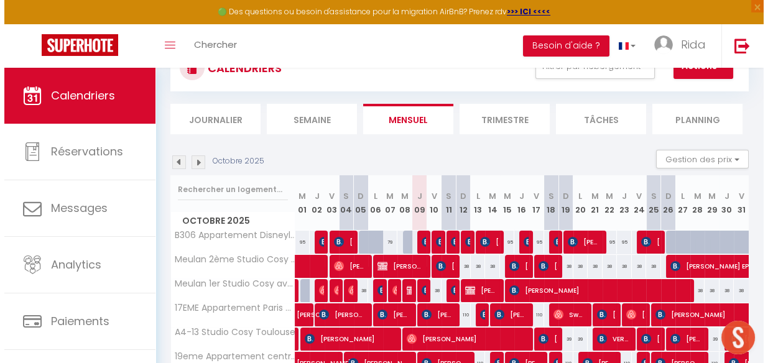
scroll to position [0, 0]
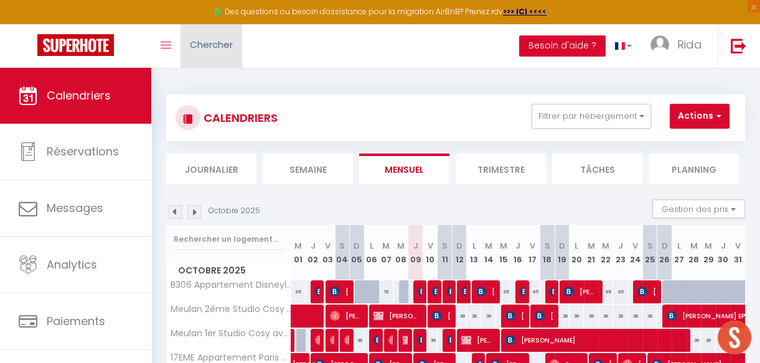
click at [207, 39] on span "Chercher" at bounding box center [211, 44] width 43 height 13
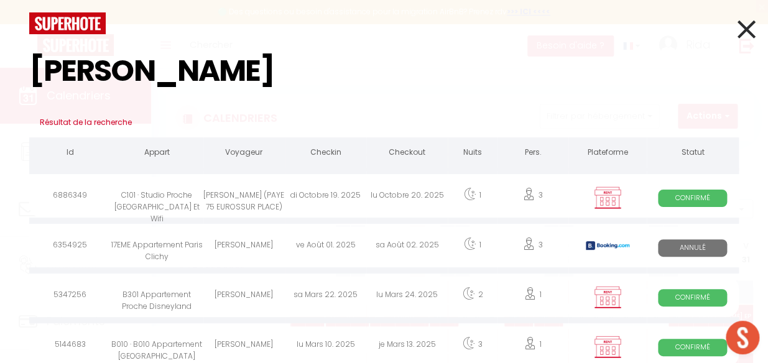
click at [259, 197] on div "[PERSON_NAME] (PAYE 75 EUROSSUR PLACE)" at bounding box center [244, 197] width 82 height 40
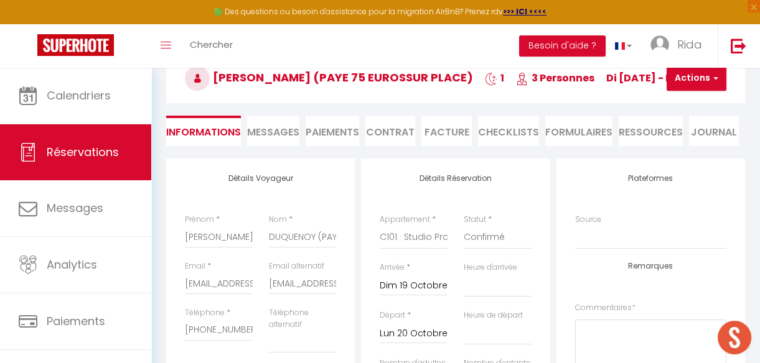
scroll to position [70, 0]
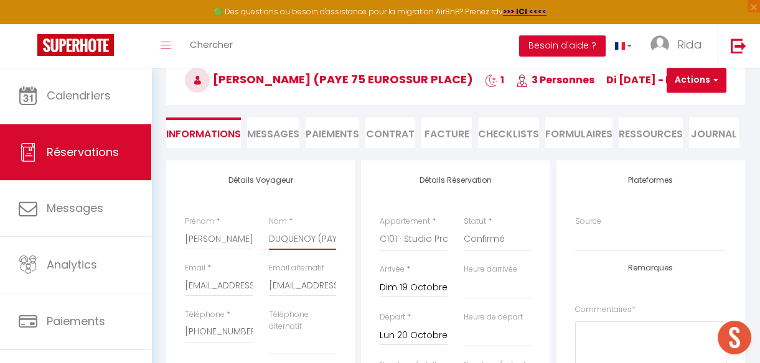
click at [323, 237] on input "DUQUENOY (PAYE 75 EUROSSUR PLACE)" at bounding box center [303, 239] width 68 height 22
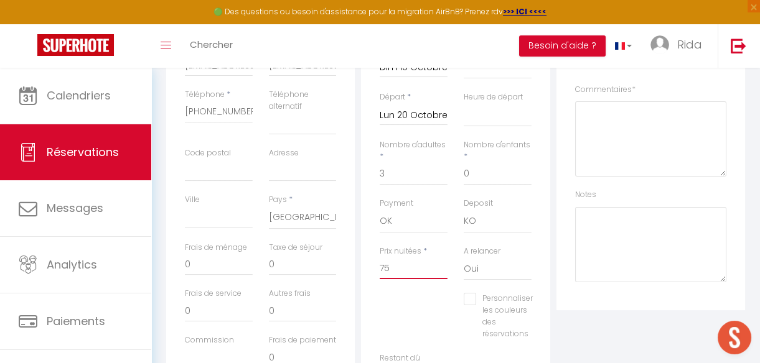
scroll to position [0, 0]
click at [398, 276] on input "75" at bounding box center [414, 268] width 68 height 22
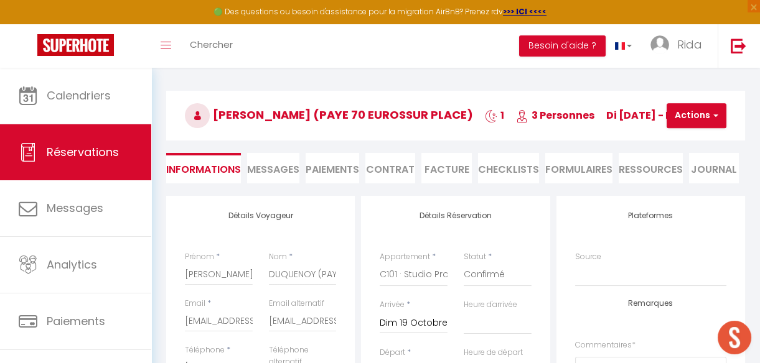
scroll to position [22, 0]
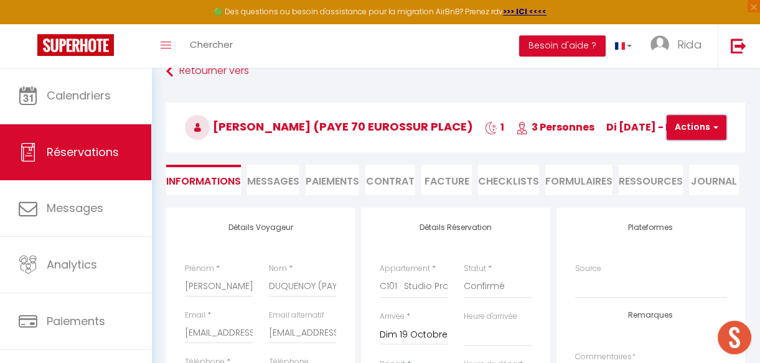
click at [688, 123] on button "Actions" at bounding box center [696, 127] width 60 height 25
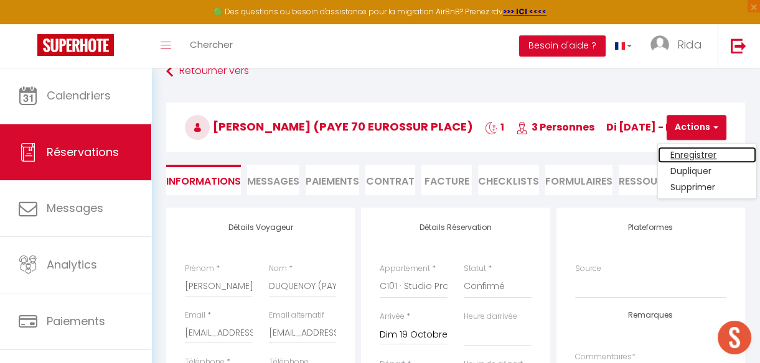
click at [681, 152] on link "Enregistrer" at bounding box center [707, 155] width 98 height 16
